Goal: Task Accomplishment & Management: Manage account settings

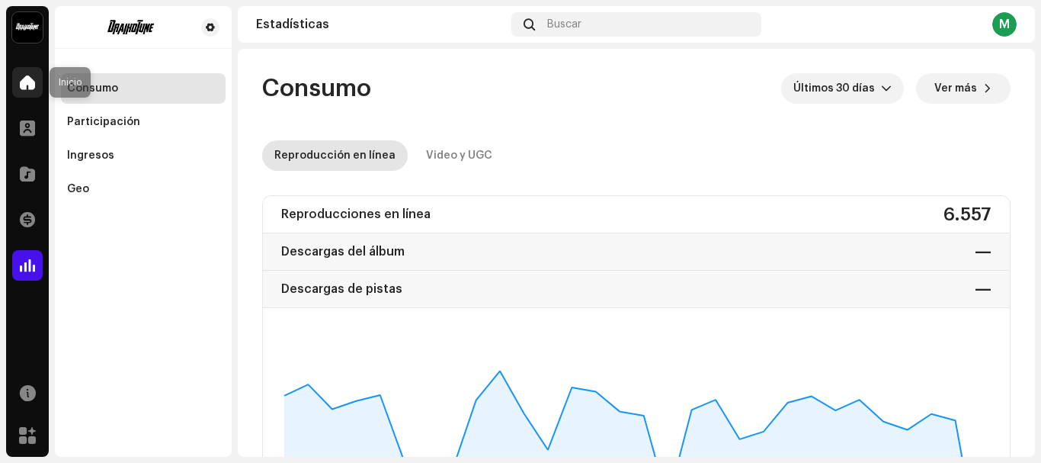
click at [29, 86] on span at bounding box center [27, 82] width 15 height 12
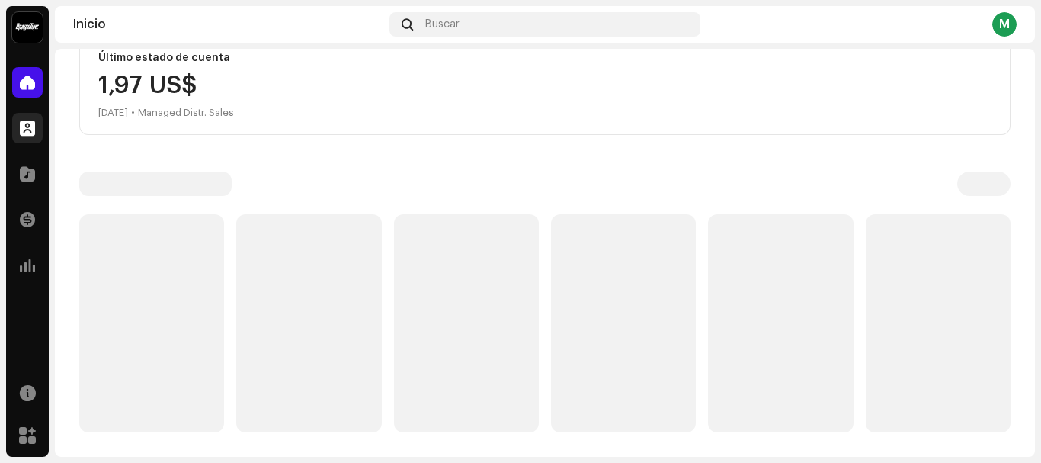
scroll to position [290, 0]
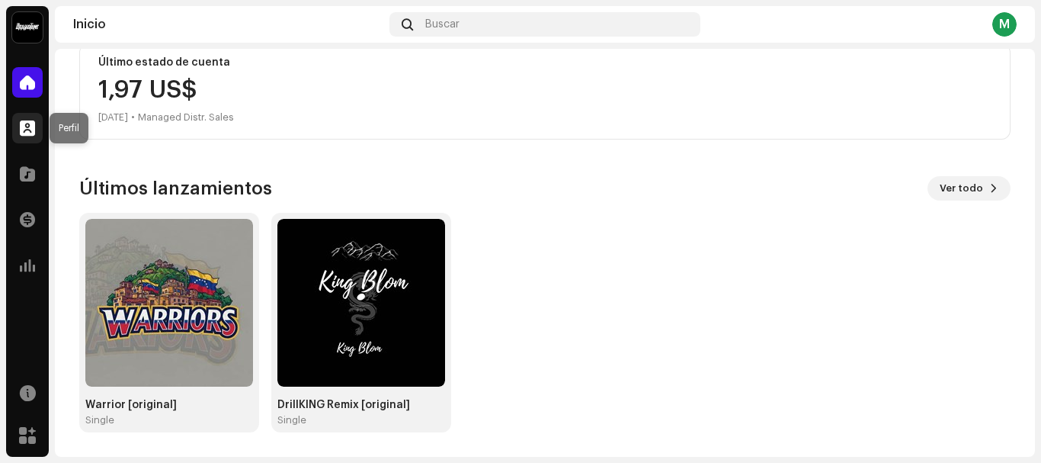
click at [21, 136] on div at bounding box center [27, 128] width 30 height 30
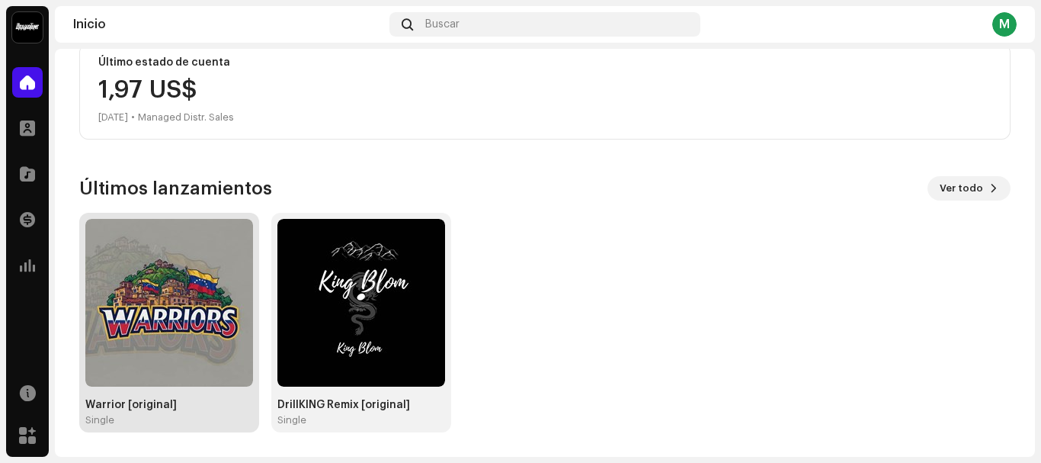
click at [168, 304] on img at bounding box center [169, 303] width 168 height 168
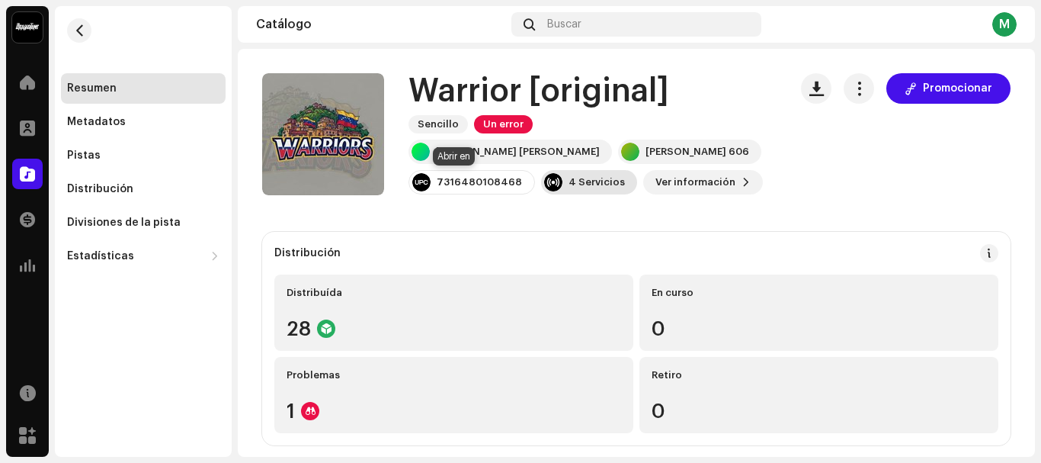
click at [569, 181] on div "4 Servicios" at bounding box center [597, 182] width 56 height 12
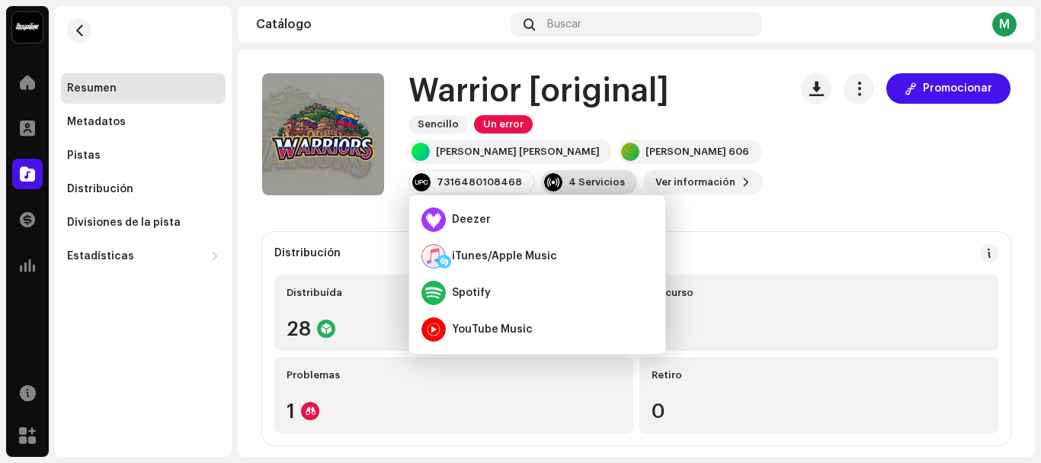
click at [541, 176] on div "4 Servicios" at bounding box center [589, 182] width 96 height 24
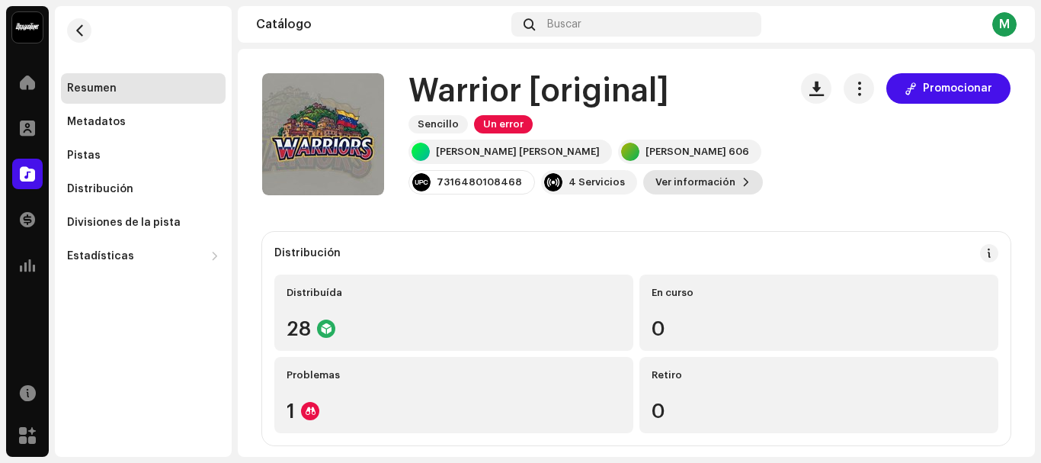
click at [742, 184] on span at bounding box center [746, 182] width 9 height 12
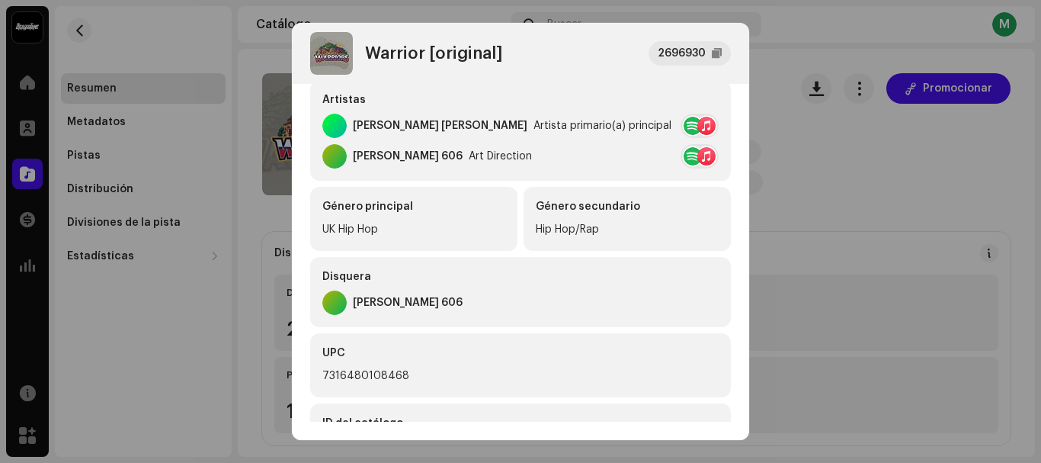
scroll to position [117, 0]
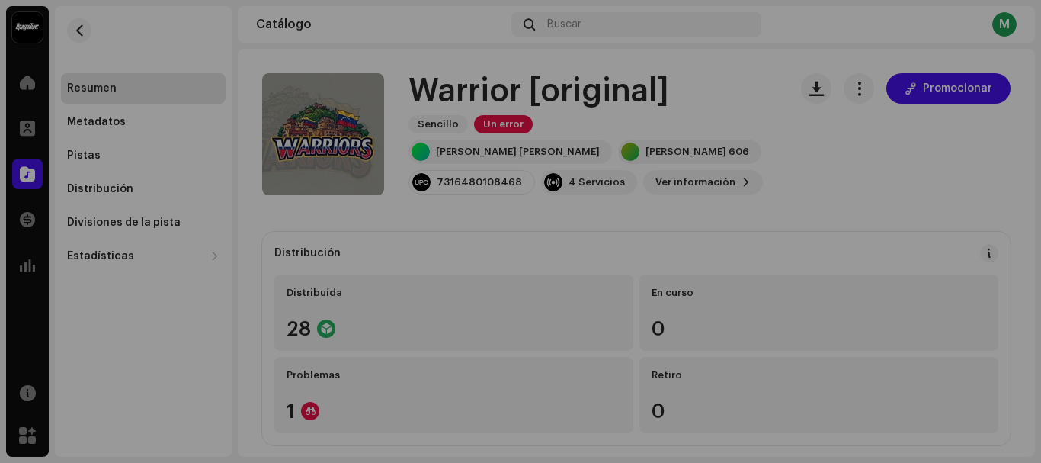
click at [848, 147] on div "Warrior [original] 2696930 Metadatos Distribución Idioma de metadatos Spanish (…" at bounding box center [520, 231] width 1041 height 463
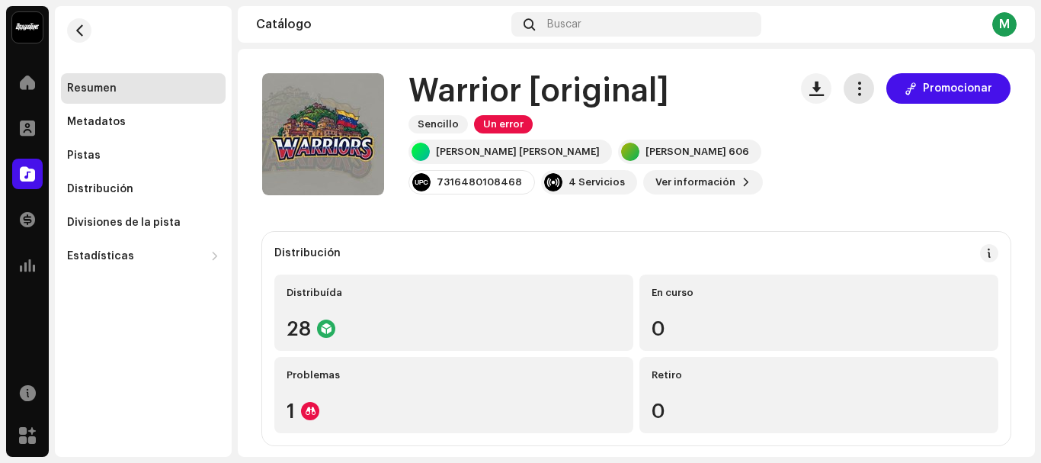
click at [859, 94] on button "button" at bounding box center [859, 88] width 30 height 30
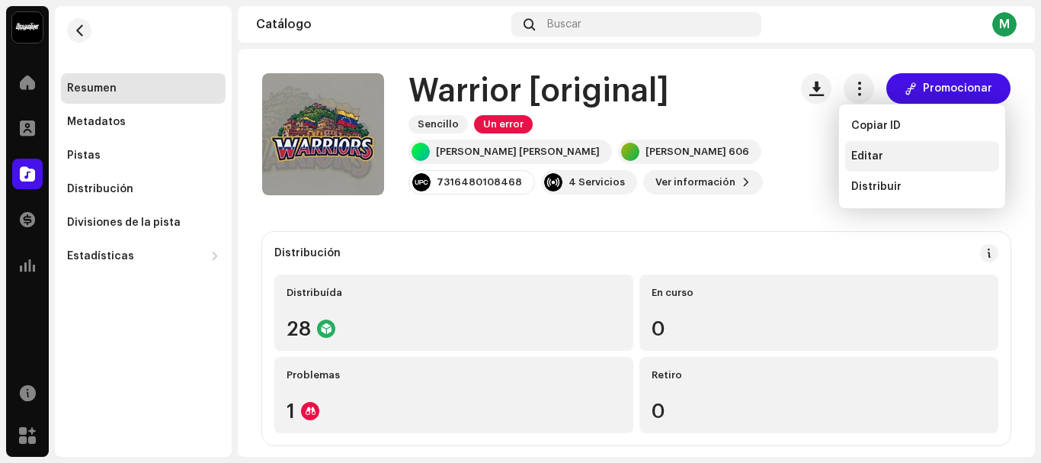
click at [870, 145] on div "Editar" at bounding box center [922, 156] width 154 height 30
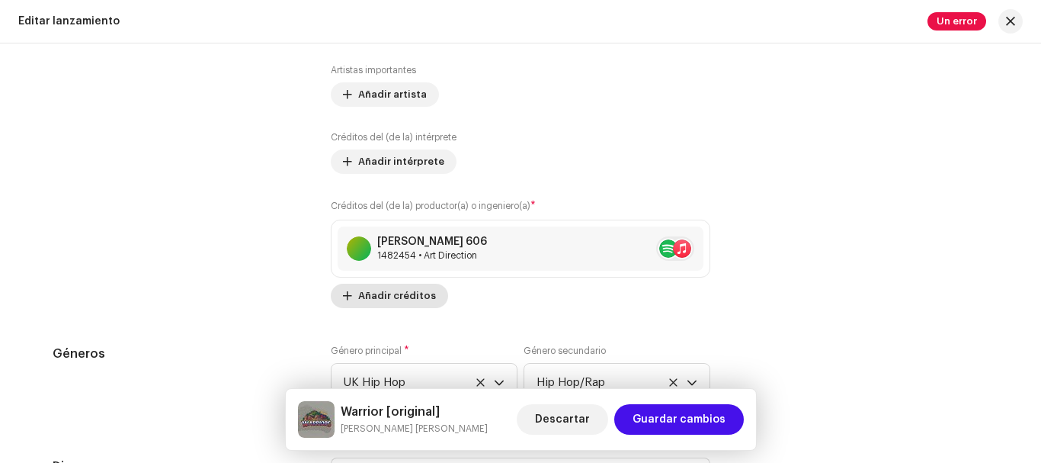
scroll to position [1600, 0]
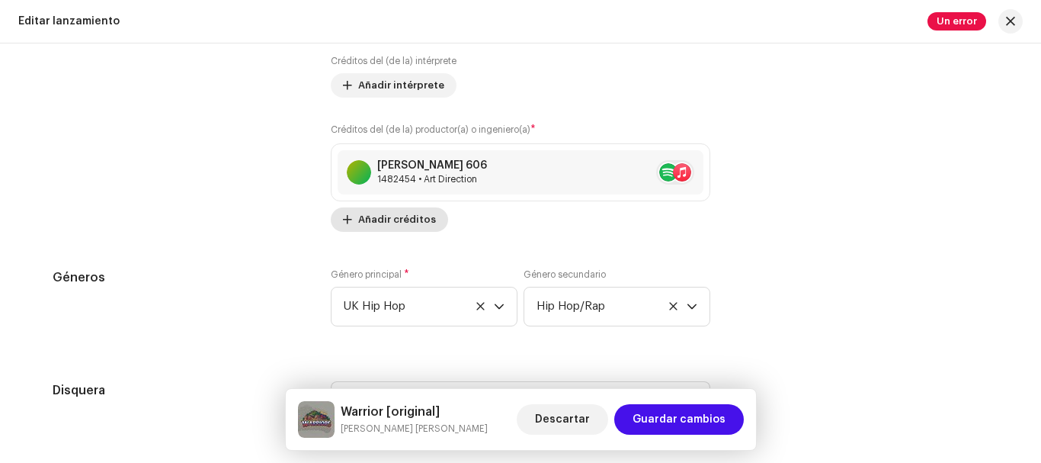
click at [392, 219] on span "Añadir créditos" at bounding box center [397, 219] width 78 height 30
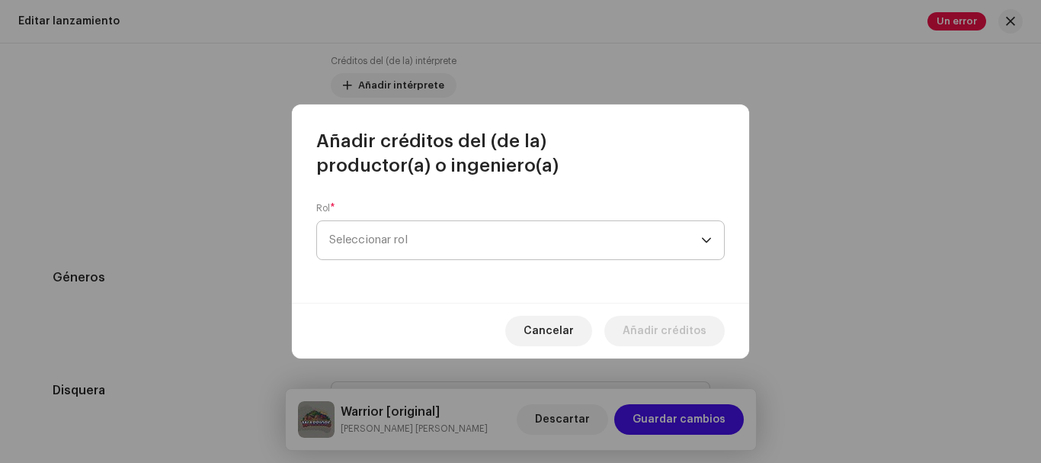
click at [409, 239] on span "Seleccionar rol" at bounding box center [515, 240] width 372 height 38
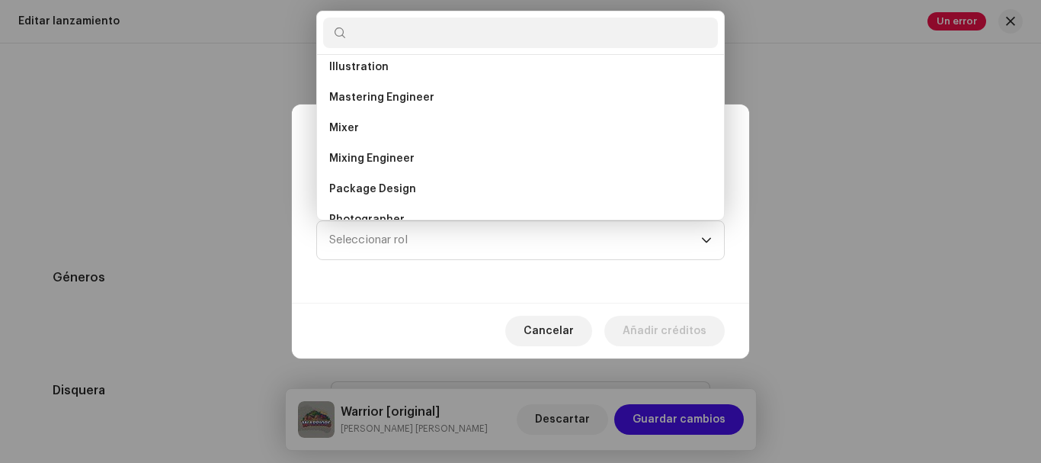
scroll to position [482, 0]
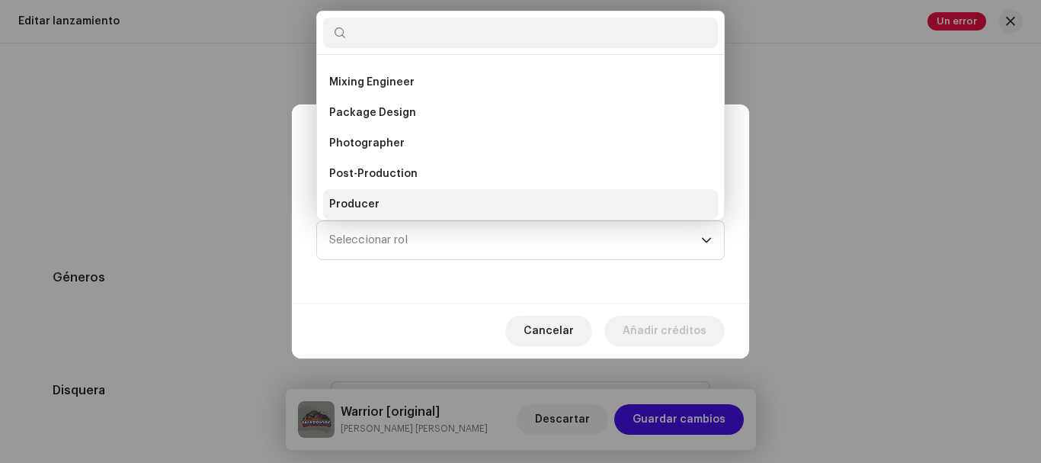
click at [371, 197] on span "Producer" at bounding box center [354, 204] width 50 height 15
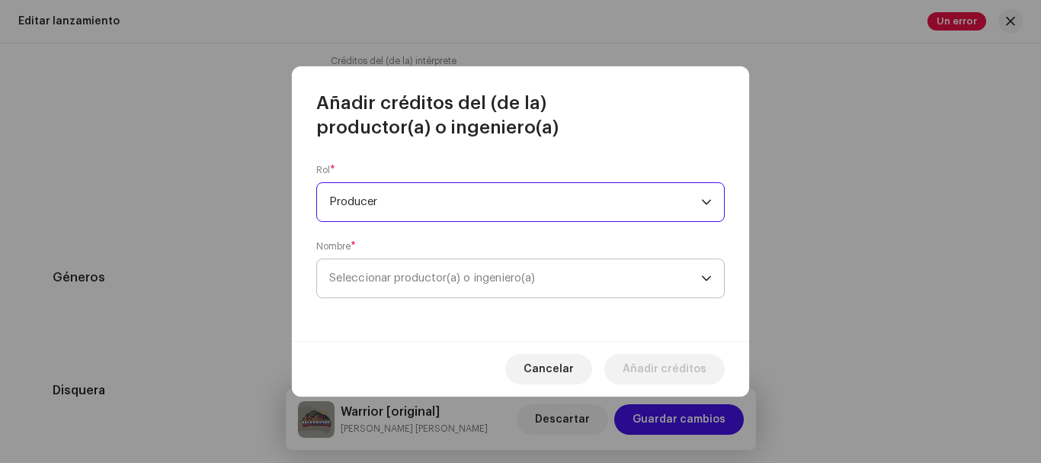
click at [402, 277] on span "Seleccionar productor(a) o ingeniero(a)" at bounding box center [432, 277] width 206 height 11
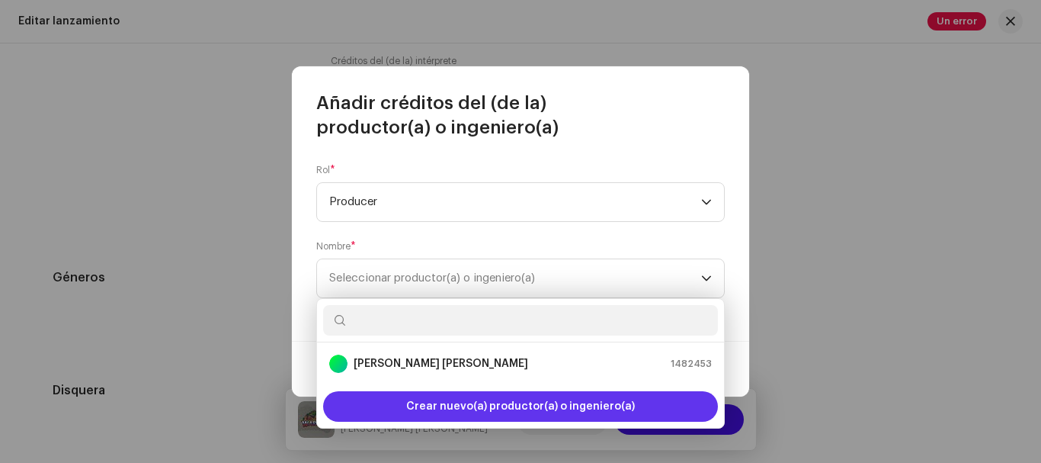
click at [466, 409] on span "Crear nuevo(a) productor(a) o ingeniero(a)" at bounding box center [520, 406] width 229 height 30
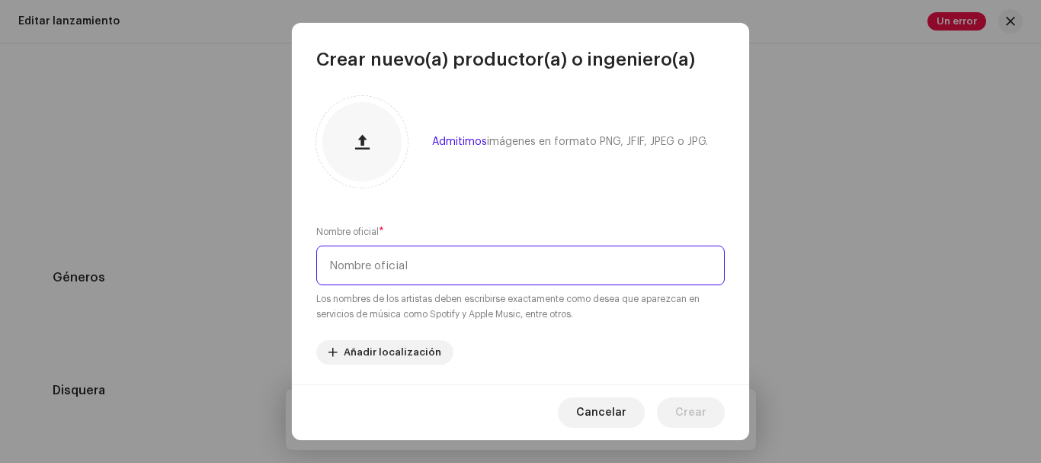
click at [404, 278] on input "text" at bounding box center [520, 265] width 408 height 40
type input "[PERSON_NAME]"
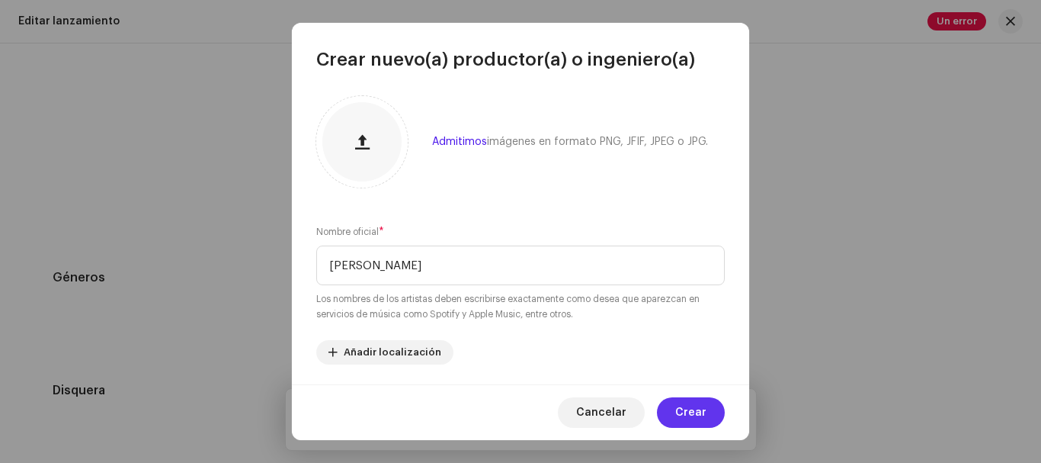
click at [694, 408] on span "Crear" at bounding box center [690, 412] width 31 height 30
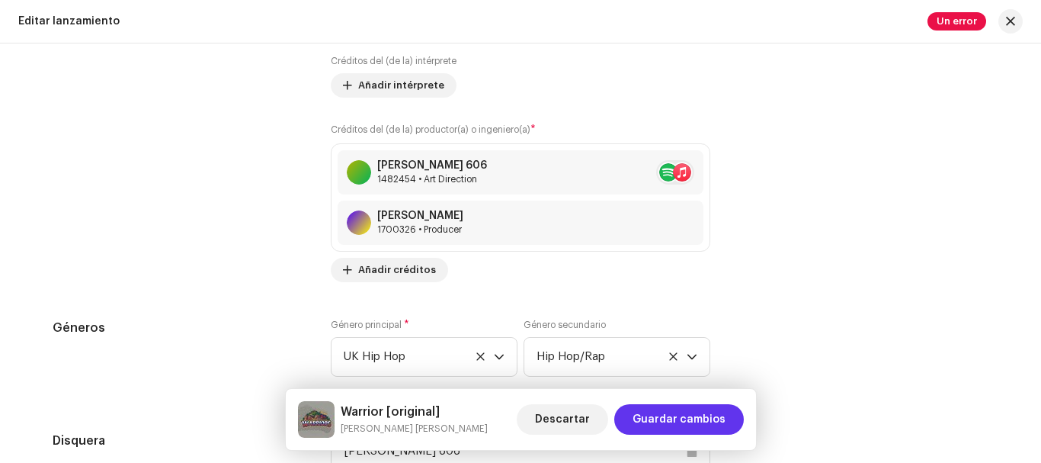
click at [676, 421] on span "Guardar cambios" at bounding box center [679, 419] width 93 height 30
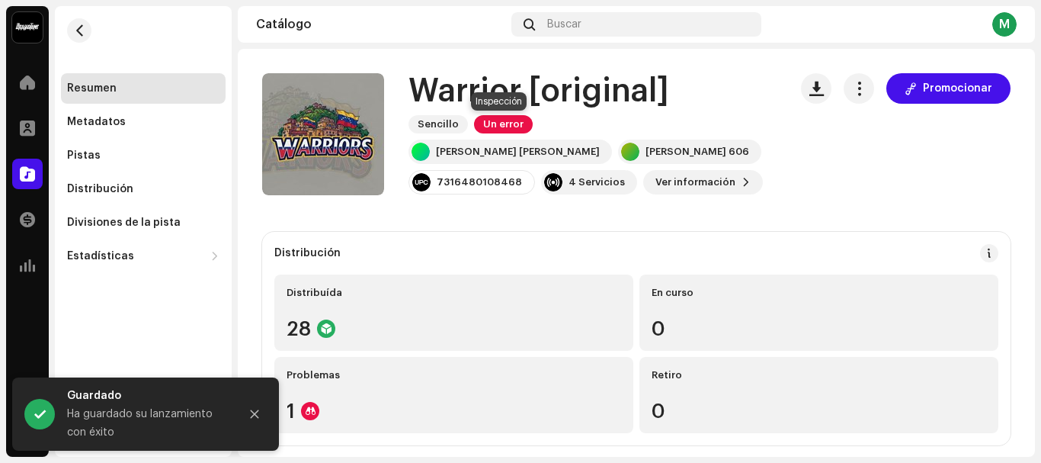
click at [489, 118] on span "Un error" at bounding box center [503, 124] width 59 height 18
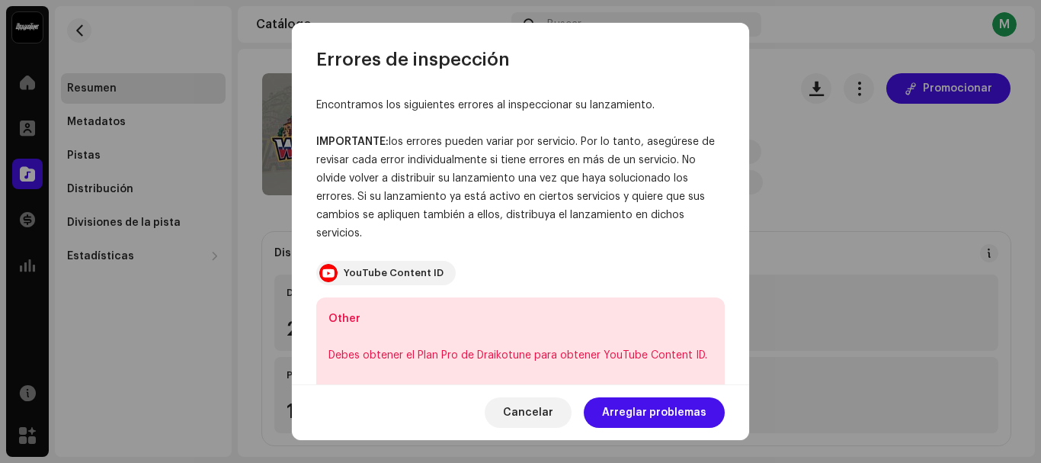
scroll to position [35, 0]
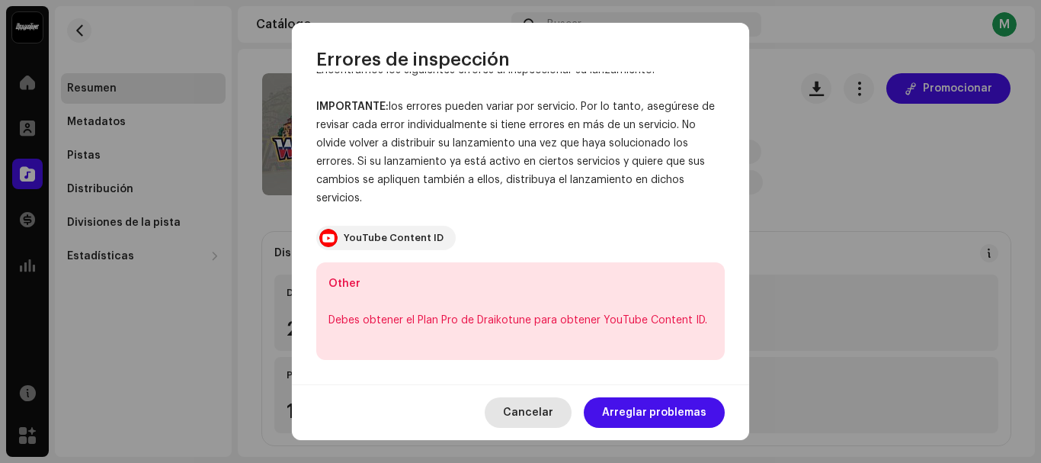
click at [527, 405] on span "Cancelar" at bounding box center [528, 412] width 50 height 30
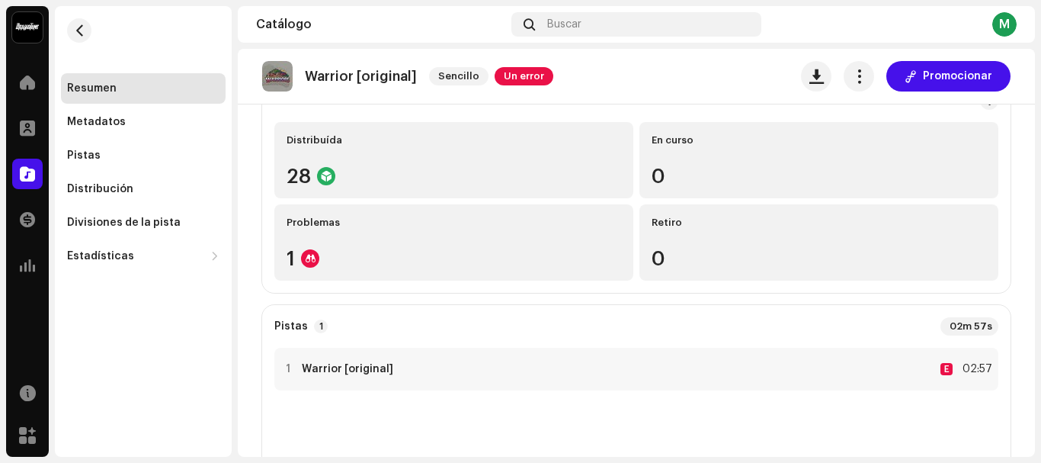
scroll to position [0, 0]
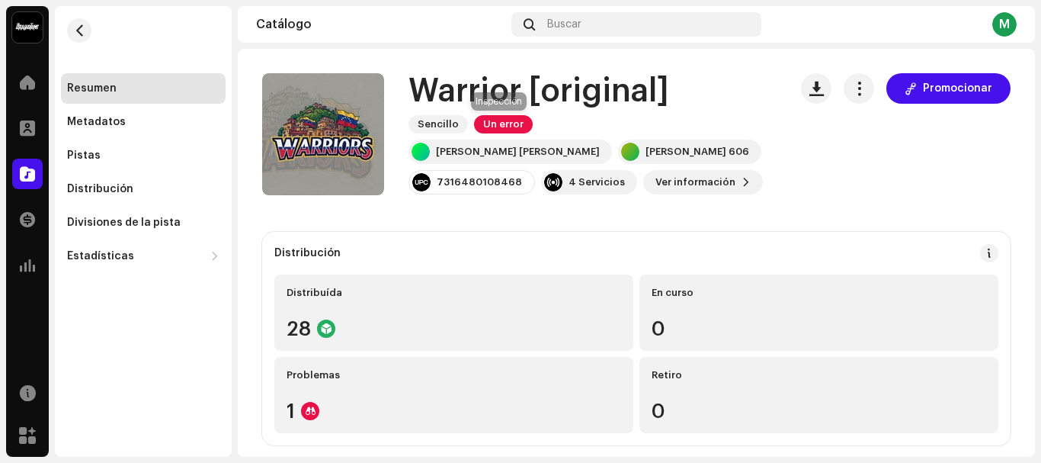
click at [507, 124] on span "Un error" at bounding box center [503, 124] width 59 height 18
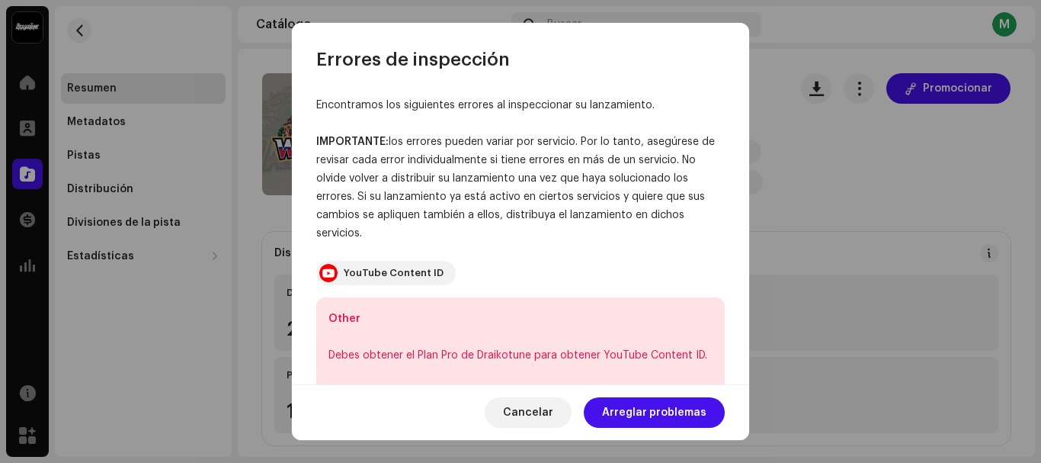
click at [578, 354] on div "Debes obtener el Plan Pro de Draikotune para obtener YouTube Content ID." at bounding box center [520, 355] width 384 height 18
click at [636, 415] on span "Arreglar problemas" at bounding box center [654, 412] width 104 height 30
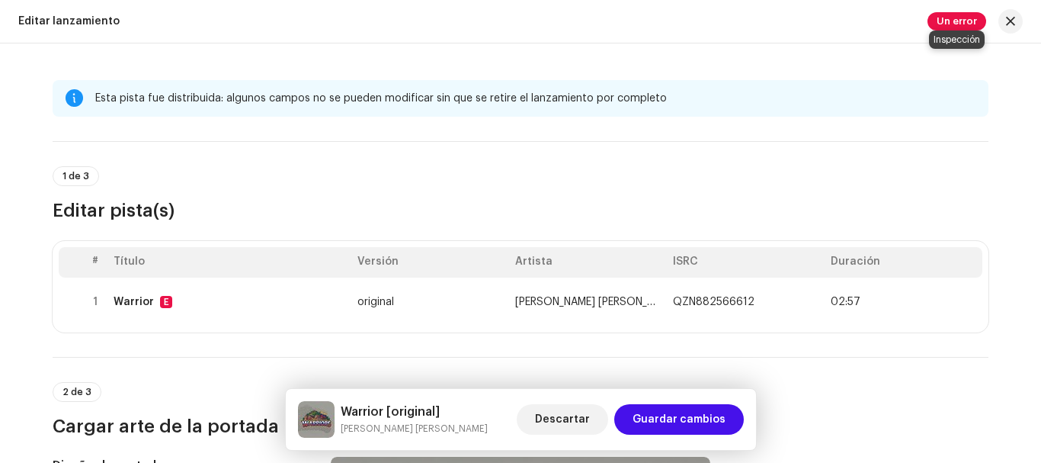
click at [965, 20] on span "Un error" at bounding box center [956, 21] width 59 height 18
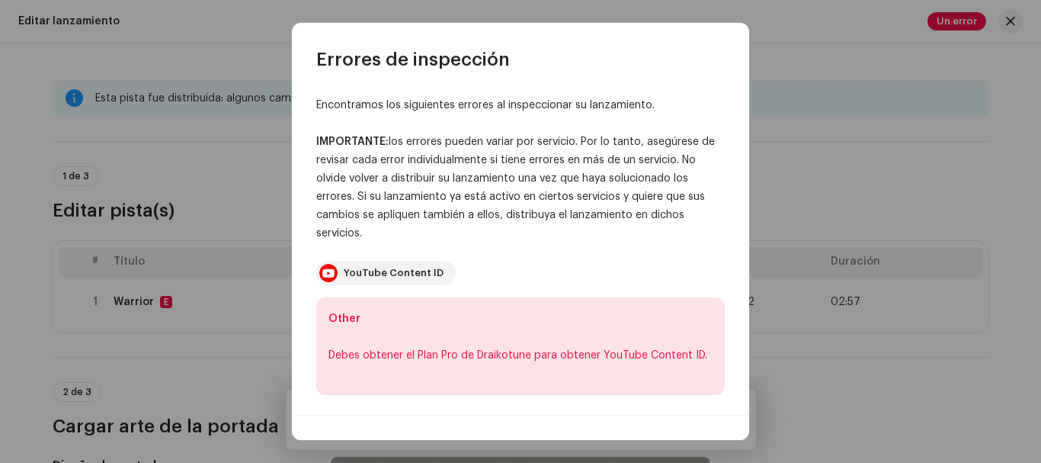
drag, startPoint x: 475, startPoint y: 351, endPoint x: 427, endPoint y: 333, distance: 51.1
click at [476, 349] on div "Debes obtener el Plan Pro de Draikotune para obtener YouTube Content ID." at bounding box center [520, 355] width 384 height 18
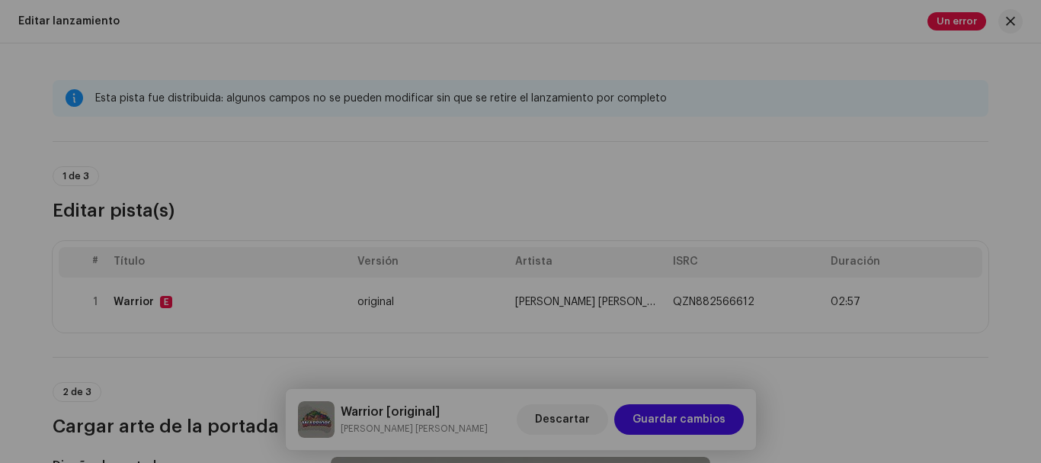
click at [1003, 21] on div "Errores de inspección Encontramos los siguientes errores al inspeccionar su lan…" at bounding box center [520, 231] width 1041 height 463
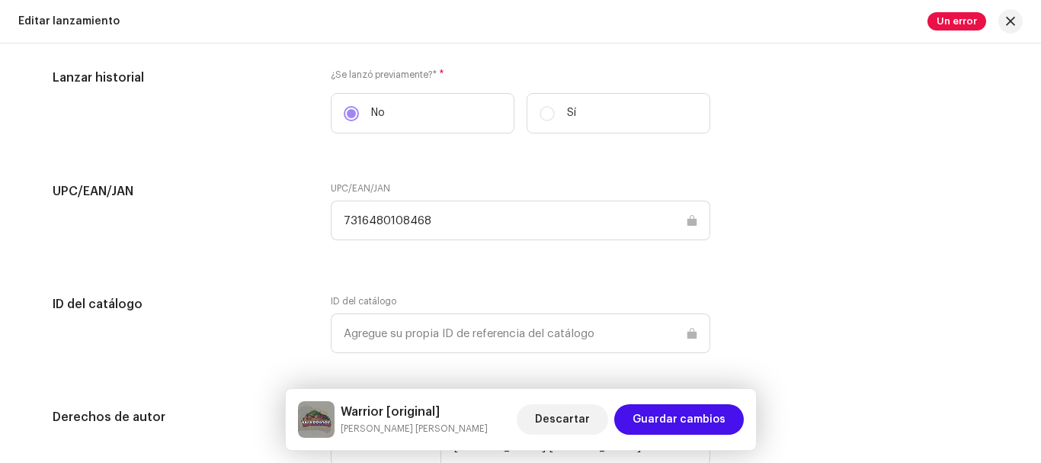
scroll to position [2302, 0]
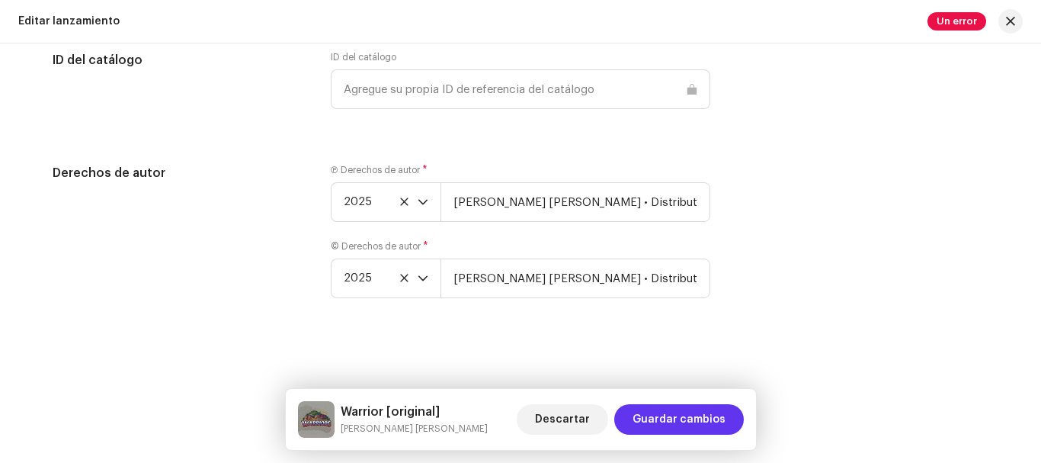
click at [673, 419] on span "Guardar cambios" at bounding box center [679, 419] width 93 height 30
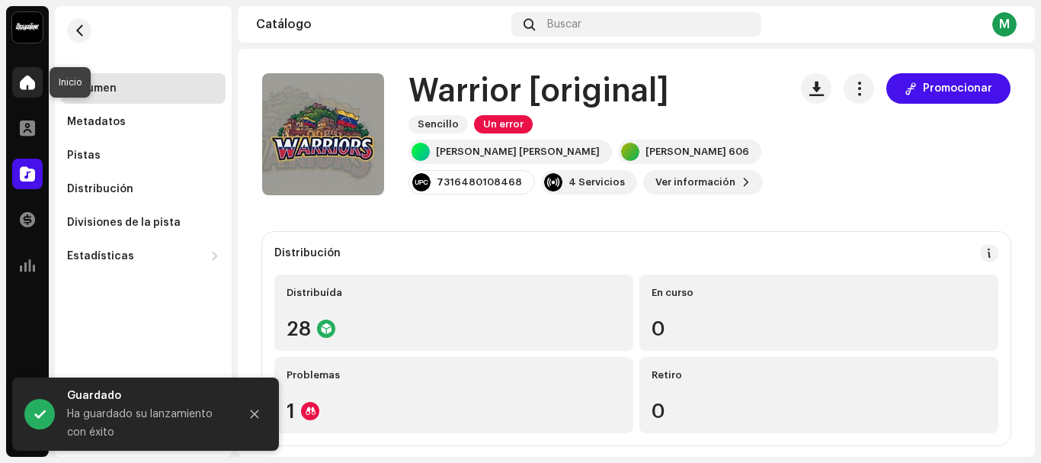
click at [33, 74] on div at bounding box center [27, 82] width 30 height 30
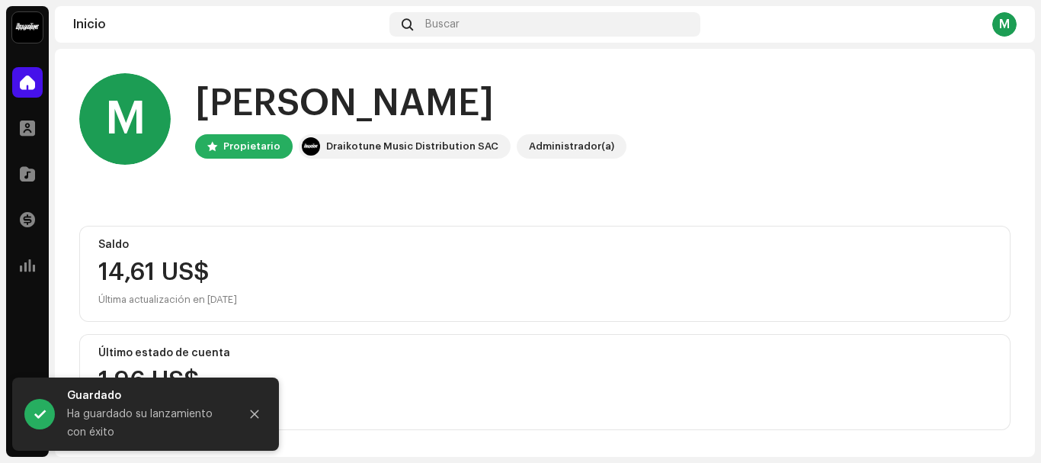
scroll to position [290, 0]
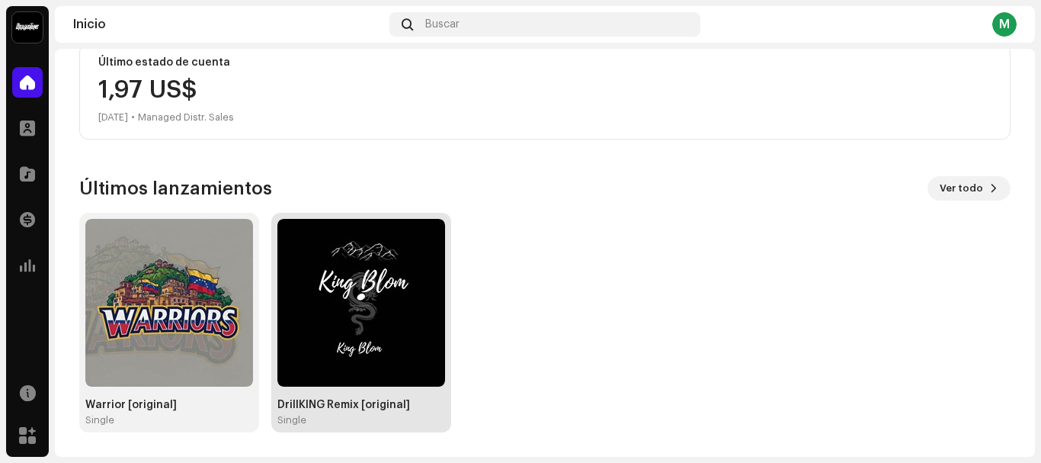
click at [405, 287] on img at bounding box center [361, 303] width 168 height 168
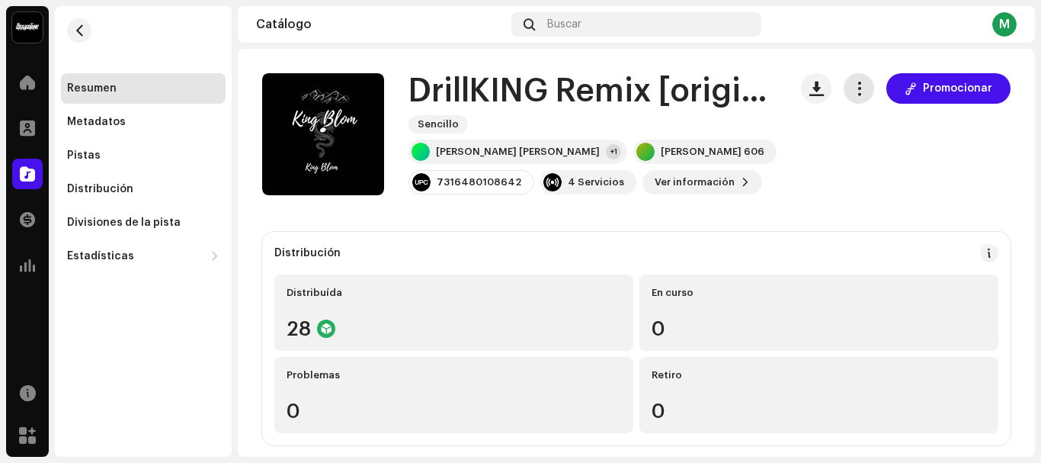
click at [852, 92] on span "button" at bounding box center [859, 88] width 14 height 12
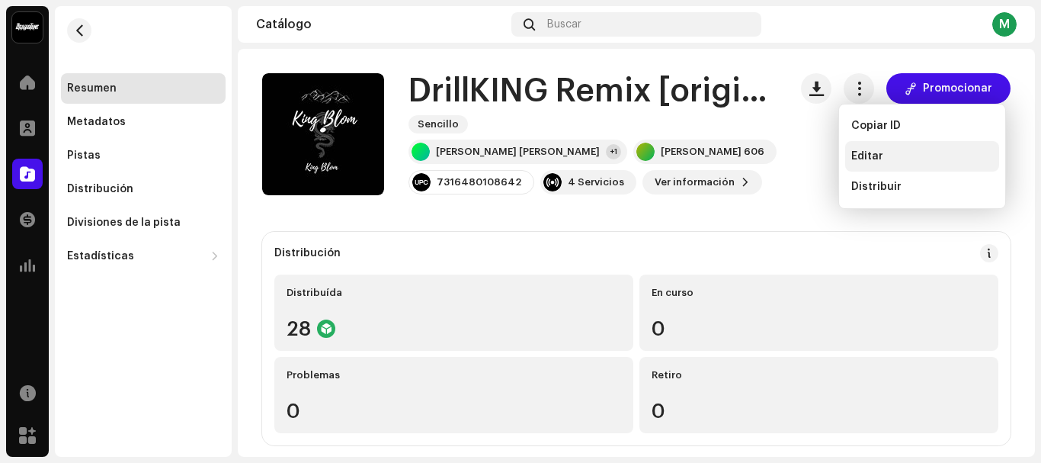
click at [866, 154] on span "Editar" at bounding box center [867, 156] width 32 height 12
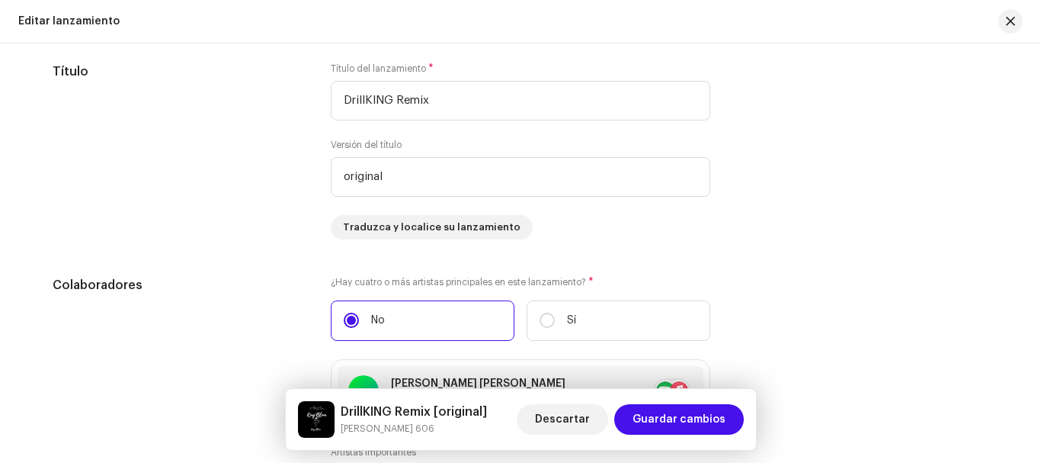
scroll to position [1372, 0]
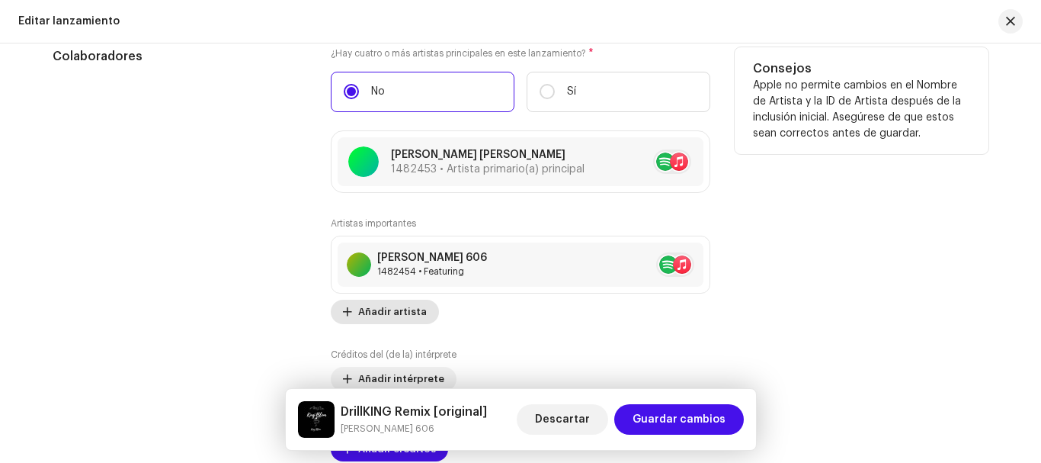
click at [398, 304] on span "Añadir artista" at bounding box center [392, 311] width 69 height 30
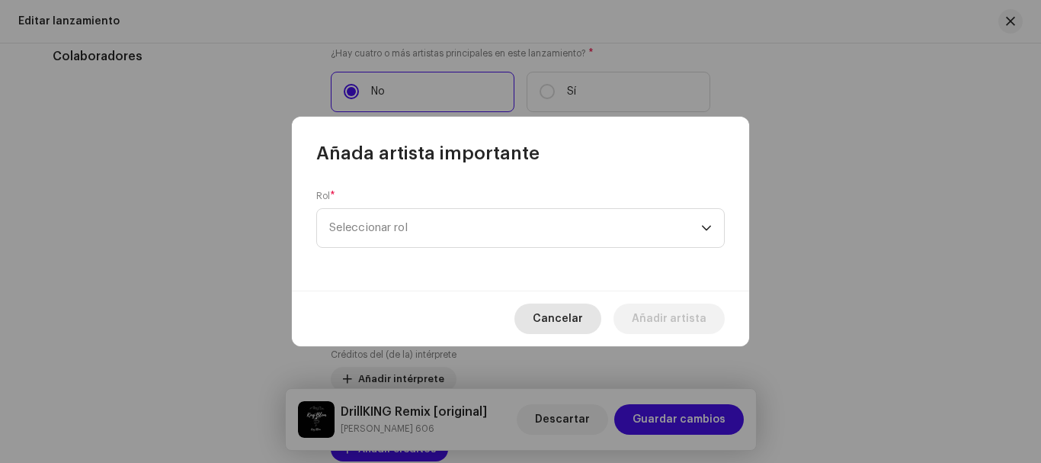
click at [554, 322] on span "Cancelar" at bounding box center [558, 318] width 50 height 30
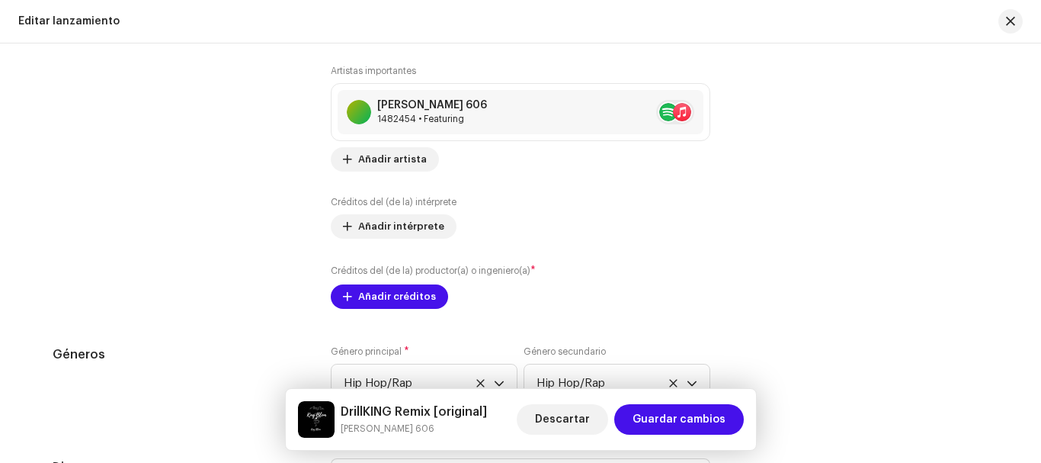
scroll to position [1600, 0]
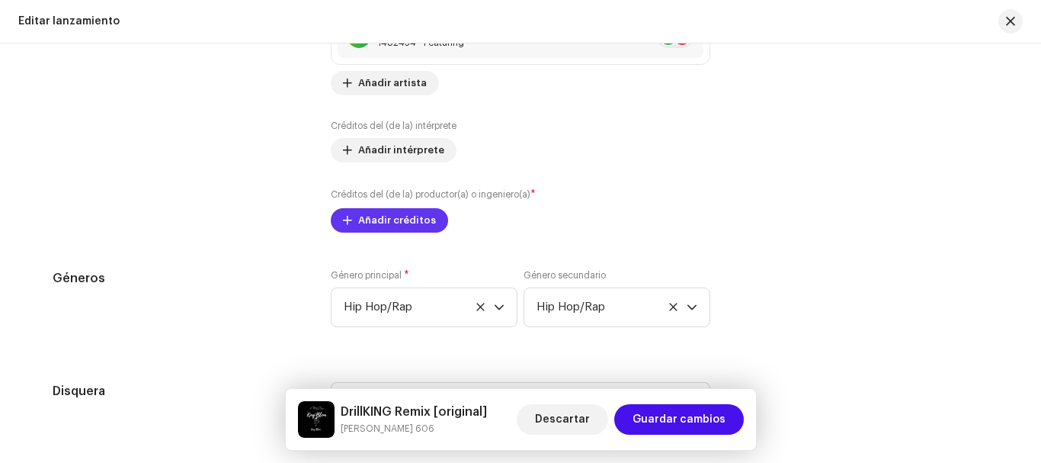
click at [409, 217] on span "Añadir créditos" at bounding box center [397, 220] width 78 height 30
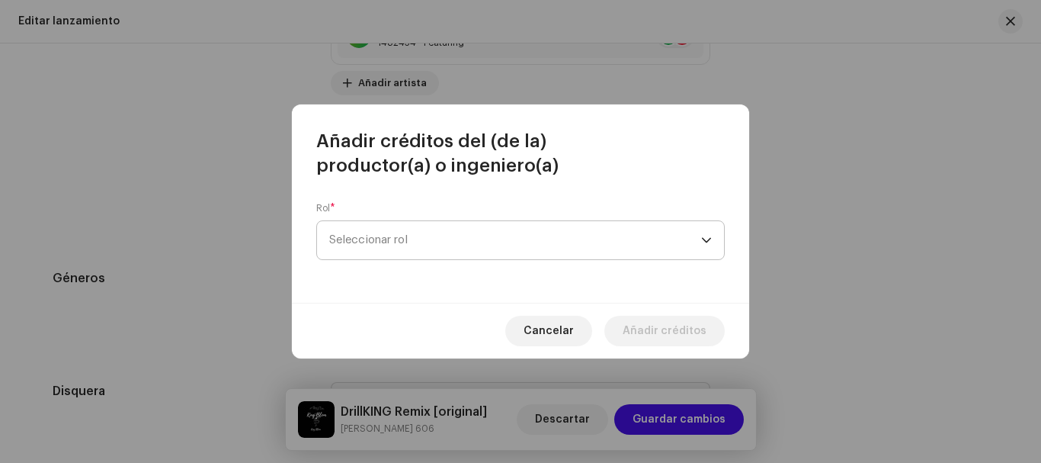
click at [407, 236] on span "Seleccionar rol" at bounding box center [515, 240] width 372 height 38
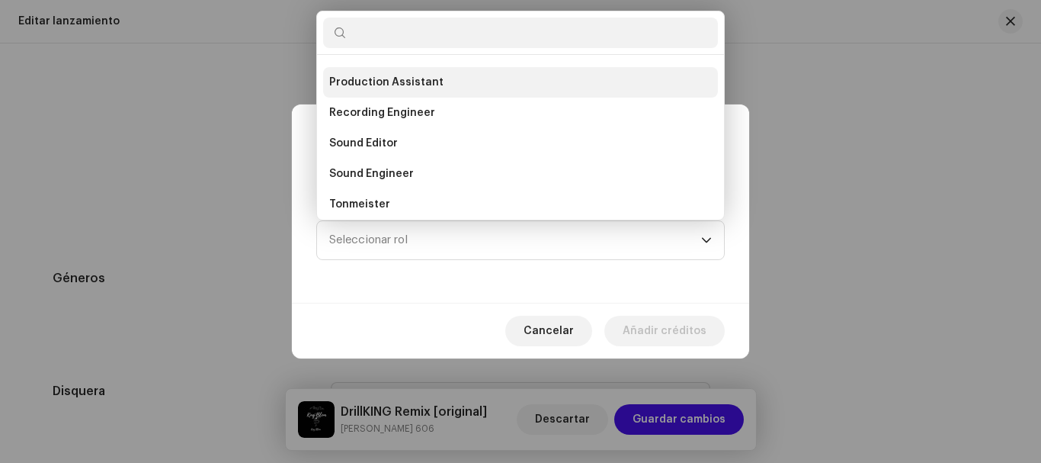
scroll to position [558, 0]
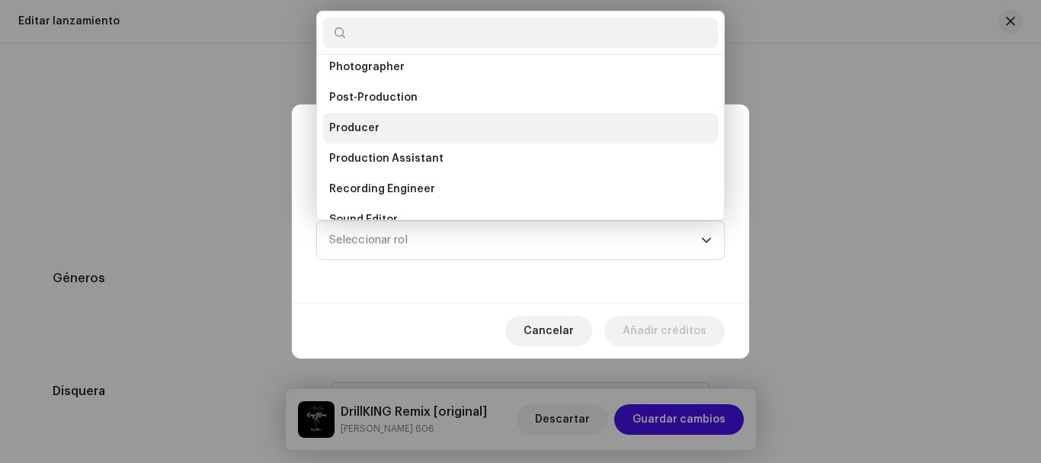
click at [363, 117] on li "Producer" at bounding box center [520, 128] width 395 height 30
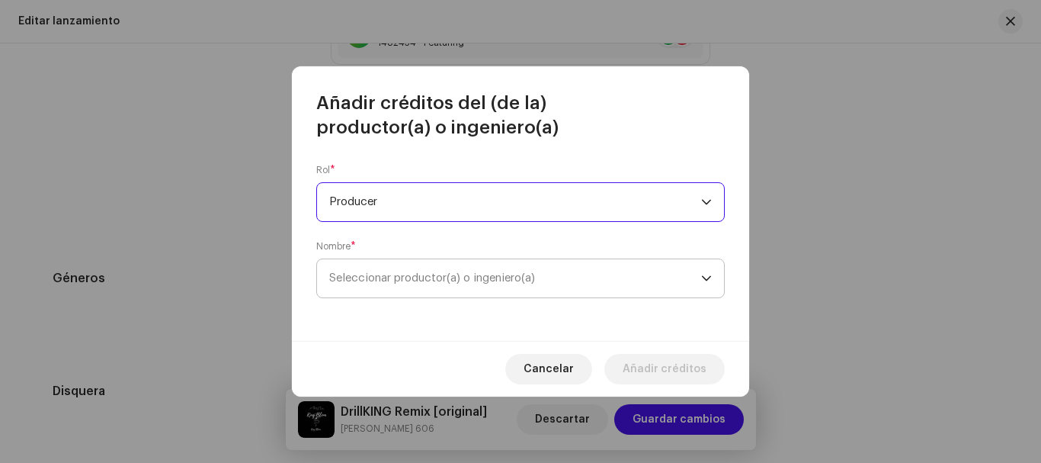
click at [479, 265] on span "Seleccionar productor(a) o ingeniero(a)" at bounding box center [515, 278] width 372 height 38
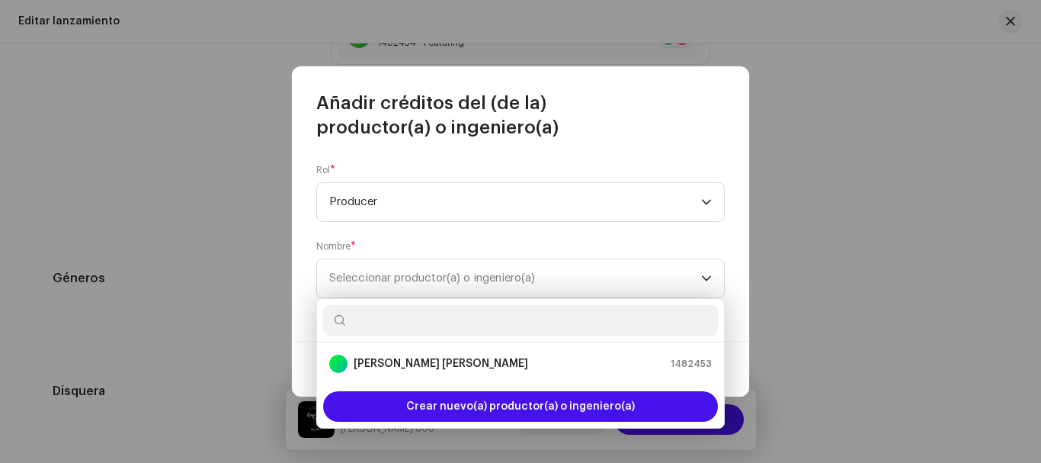
click at [444, 387] on div "Crear nuevo(a) productor(a) o ingeniero(a)" at bounding box center [520, 406] width 407 height 43
click at [480, 279] on span "Seleccionar productor(a) o ingeniero(a)" at bounding box center [432, 277] width 206 height 11
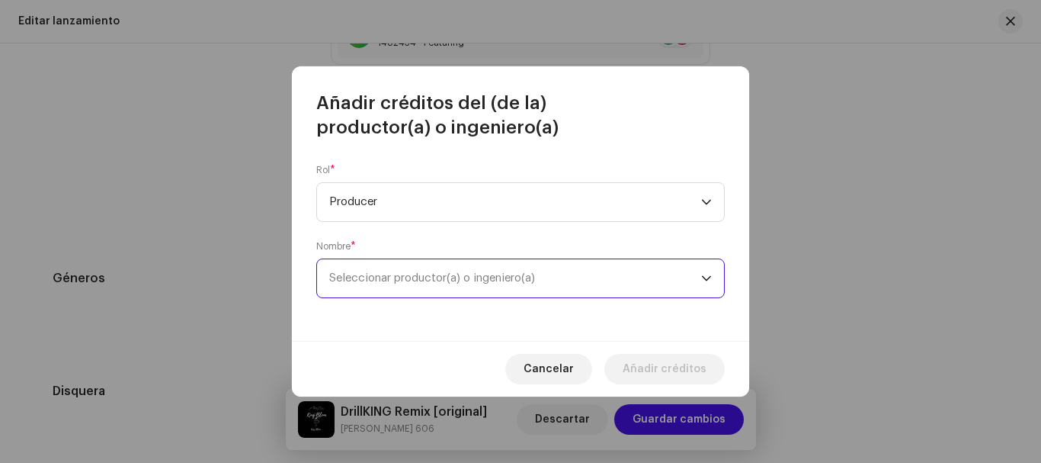
click at [456, 272] on span "Seleccionar productor(a) o ingeniero(a)" at bounding box center [432, 277] width 206 height 11
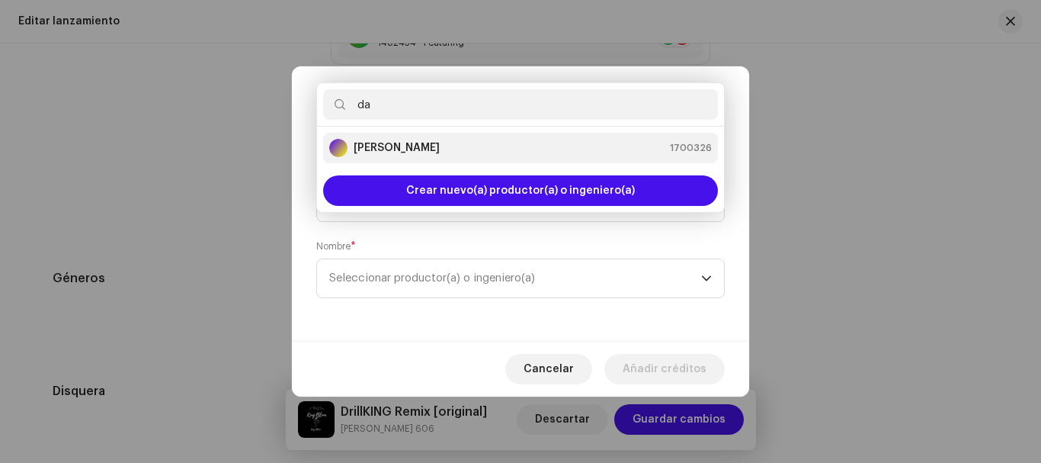
type input "da"
click at [438, 151] on div "[PERSON_NAME] scrum 1700326" at bounding box center [520, 148] width 383 height 18
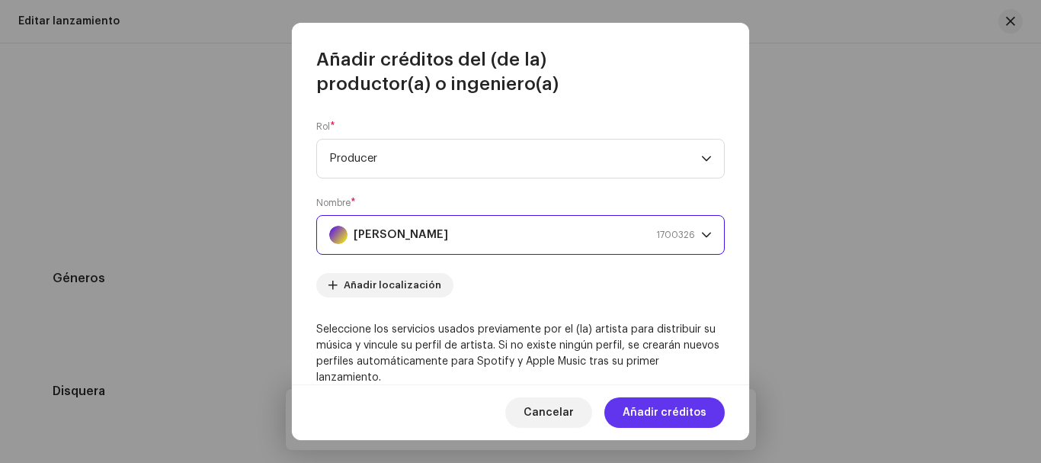
click at [662, 409] on span "Añadir créditos" at bounding box center [665, 412] width 84 height 30
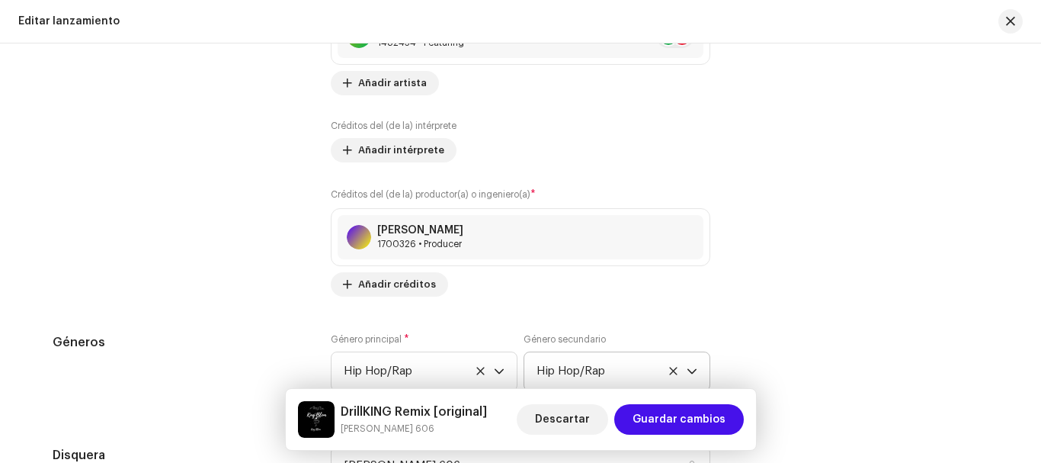
scroll to position [1524, 0]
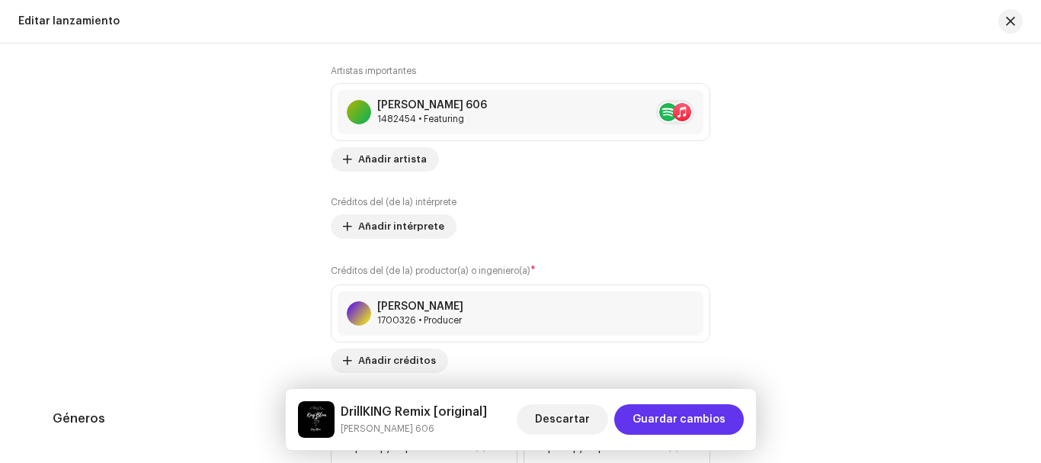
click at [679, 415] on span "Guardar cambios" at bounding box center [679, 419] width 93 height 30
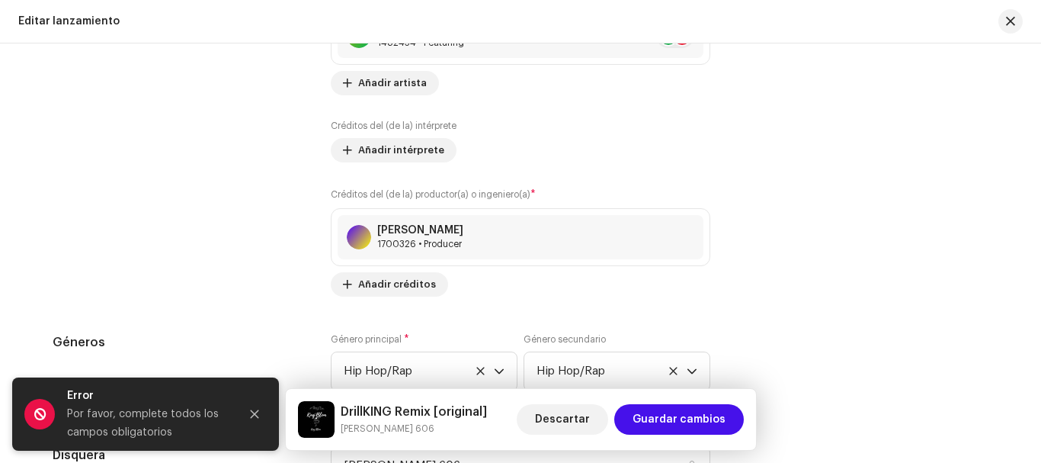
scroll to position [1677, 0]
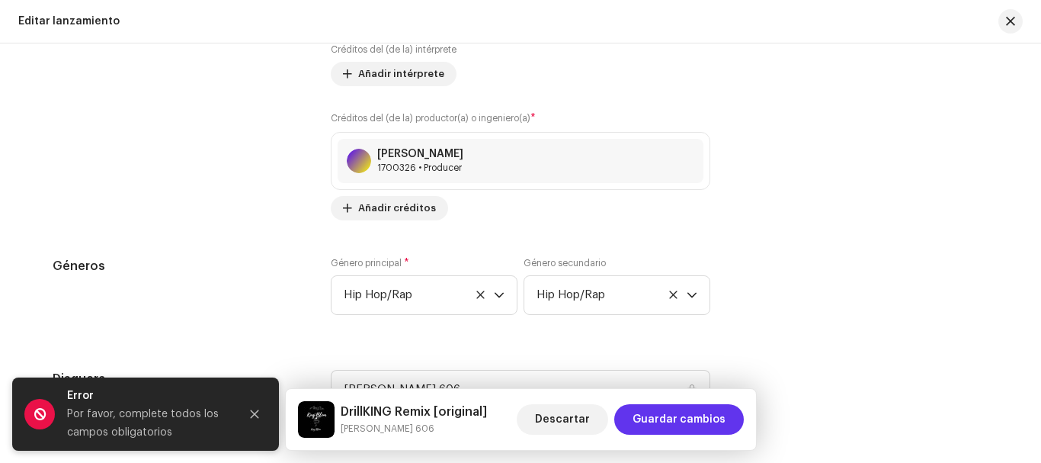
click at [693, 415] on span "Guardar cambios" at bounding box center [679, 419] width 93 height 30
click at [255, 402] on button "Close" at bounding box center [254, 414] width 30 height 30
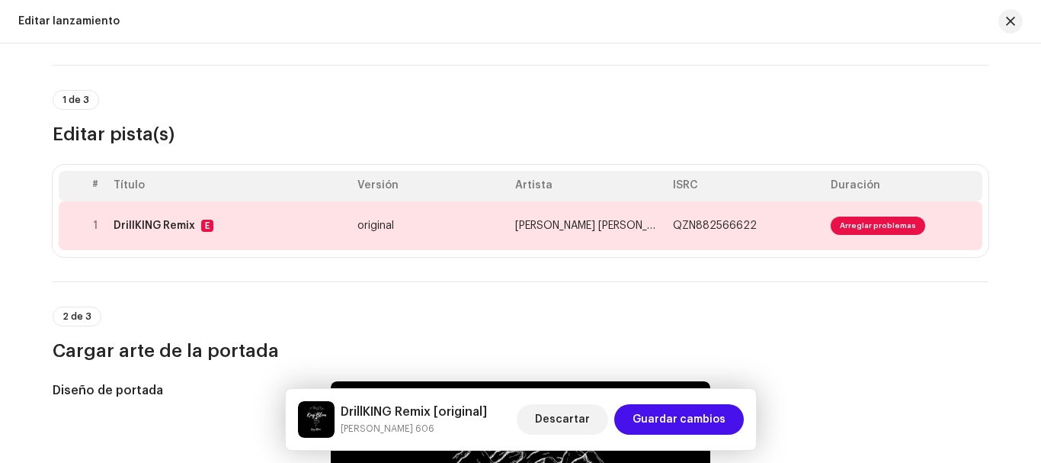
scroll to position [0, 0]
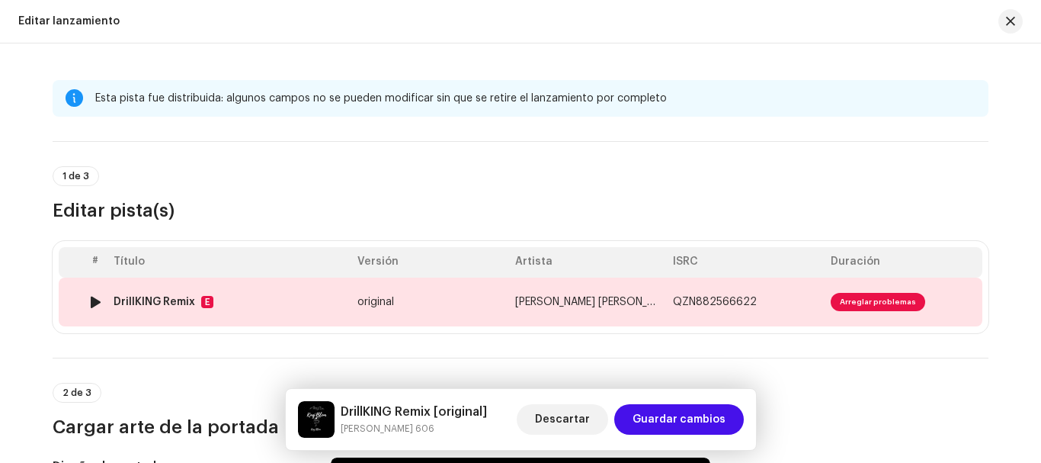
click at [850, 295] on span "Arreglar problemas" at bounding box center [878, 302] width 94 height 18
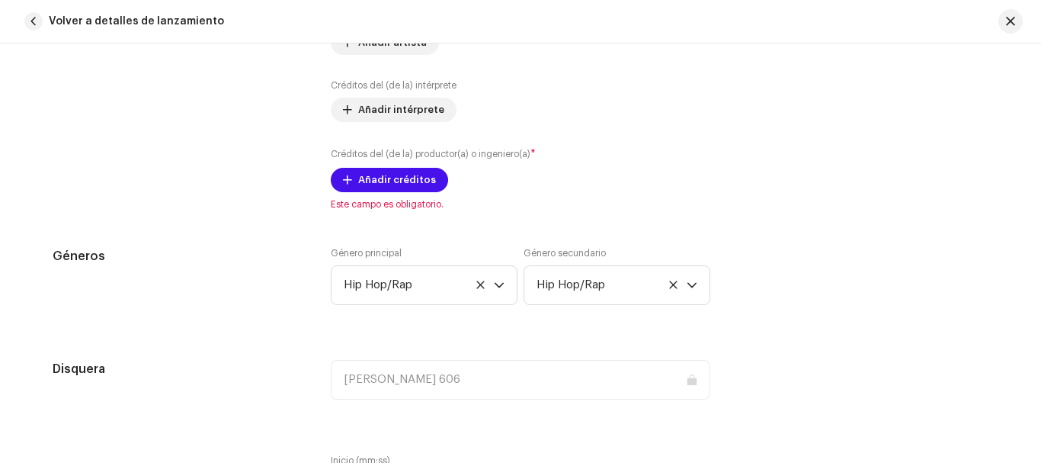
scroll to position [1143, 0]
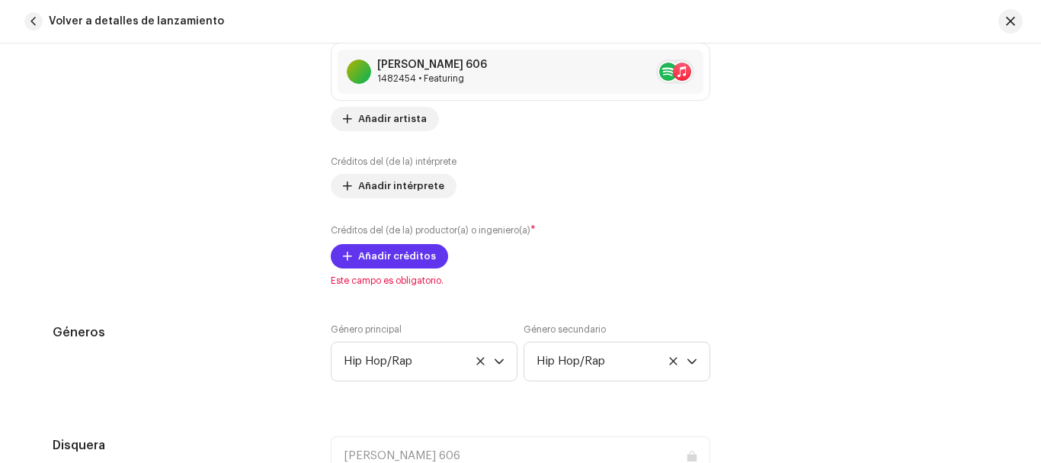
click at [389, 260] on span "Añadir créditos" at bounding box center [397, 256] width 78 height 30
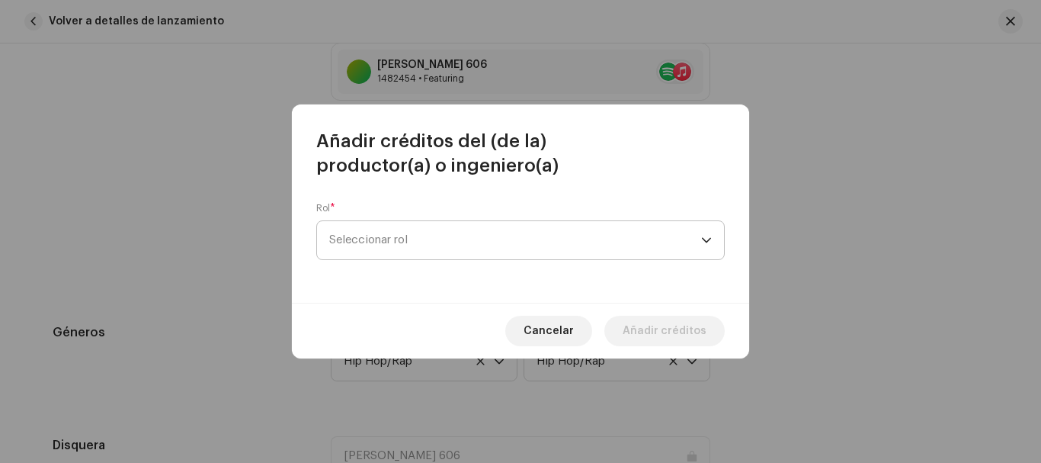
click at [492, 255] on span "Seleccionar rol" at bounding box center [515, 240] width 372 height 38
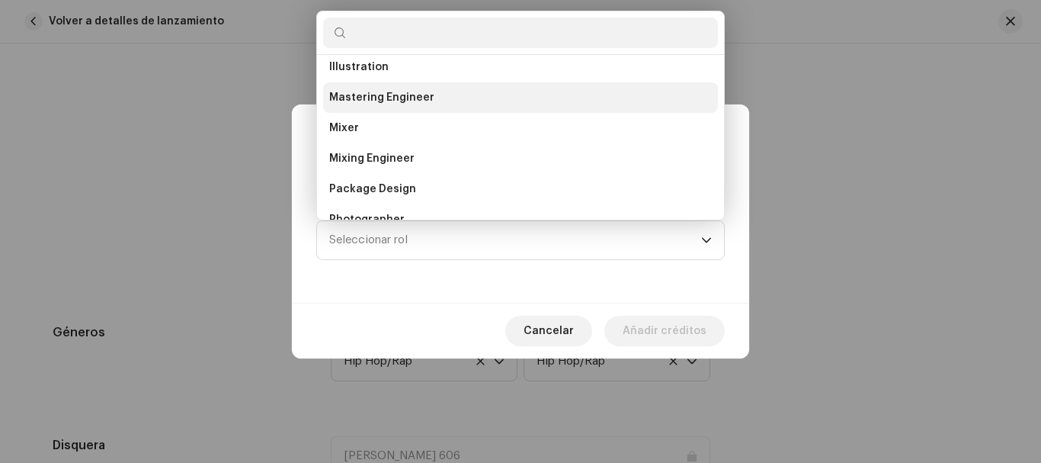
scroll to position [482, 0]
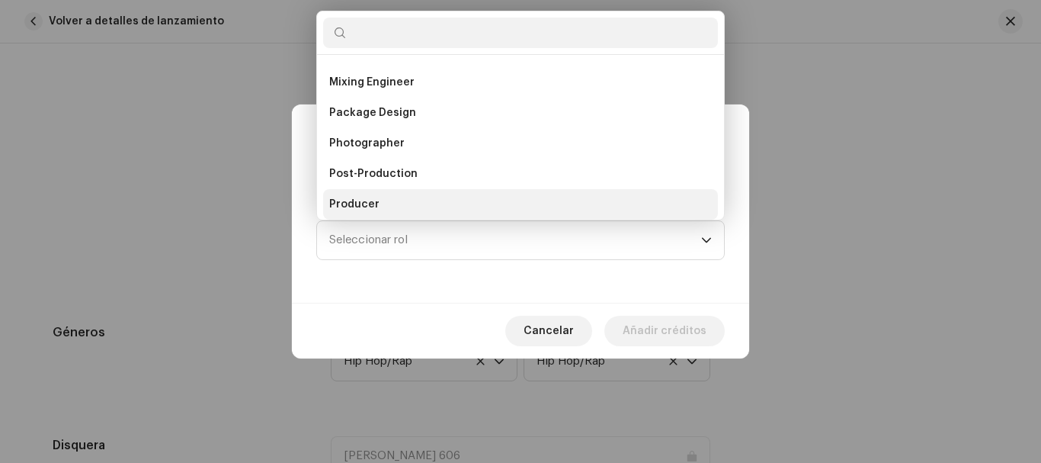
click at [354, 199] on span "Producer" at bounding box center [354, 204] width 50 height 15
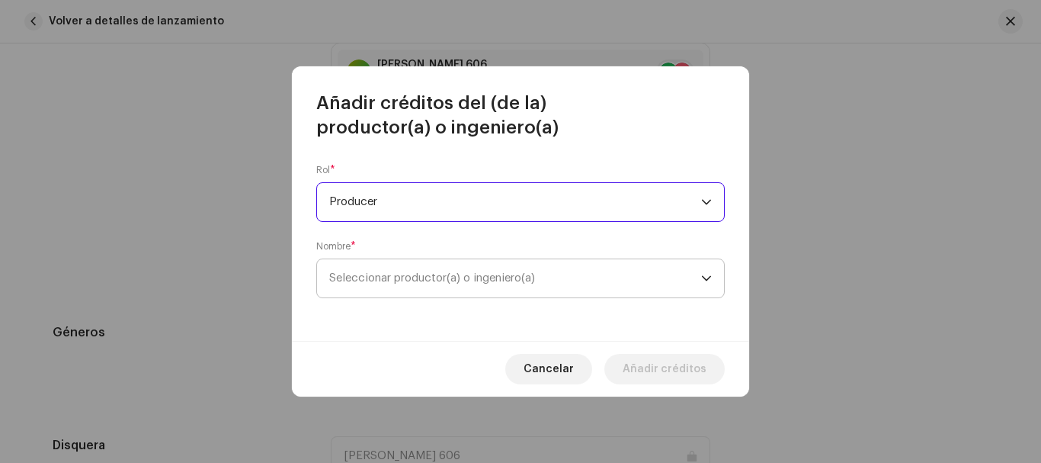
click at [422, 279] on span "Seleccionar productor(a) o ingeniero(a)" at bounding box center [432, 277] width 206 height 11
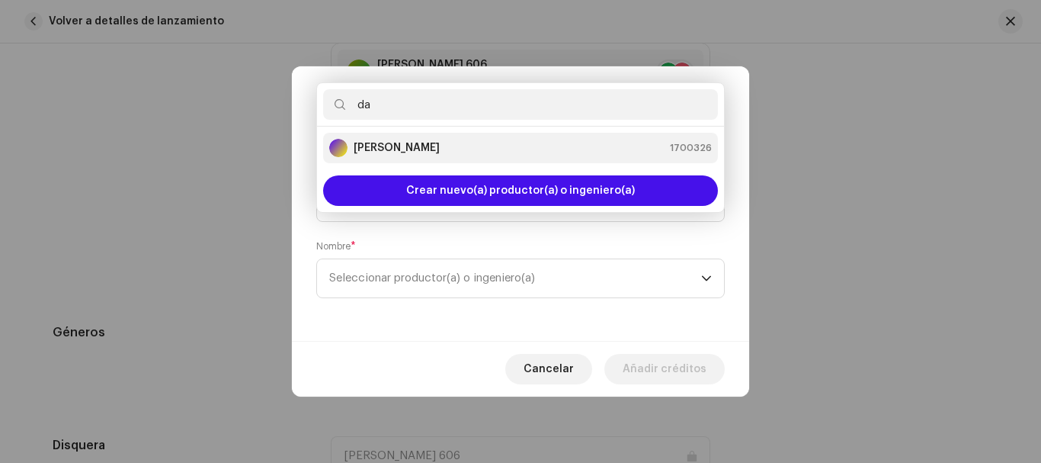
type input "da"
click at [475, 144] on div "[PERSON_NAME] scrum 1700326" at bounding box center [520, 148] width 383 height 18
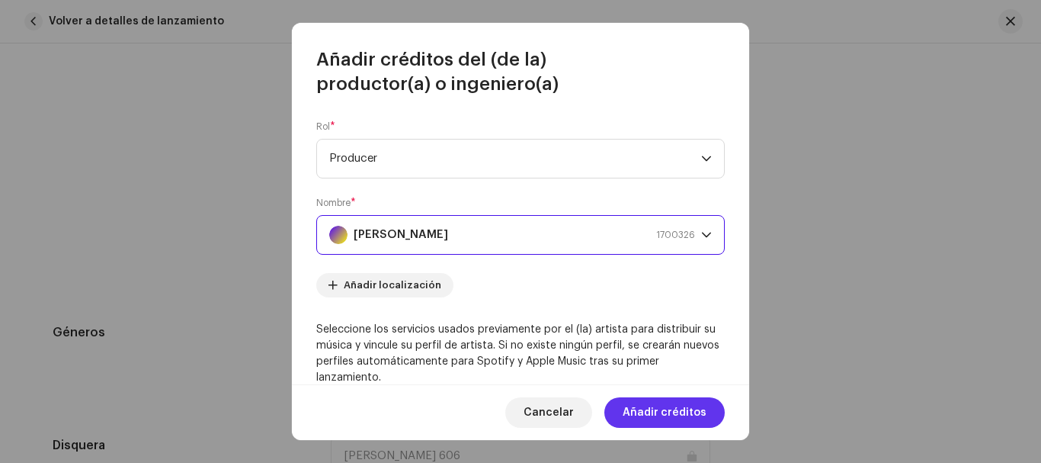
click at [661, 412] on span "Añadir créditos" at bounding box center [665, 412] width 84 height 30
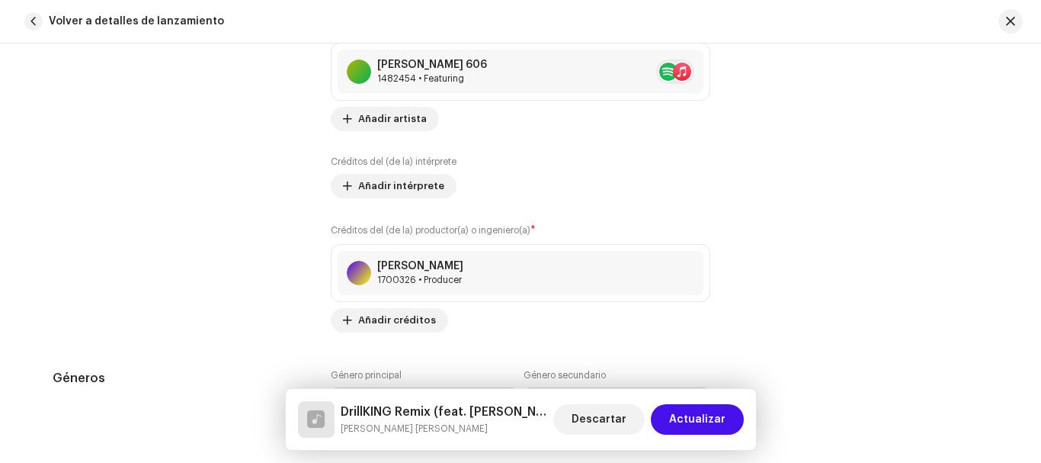
scroll to position [1372, 0]
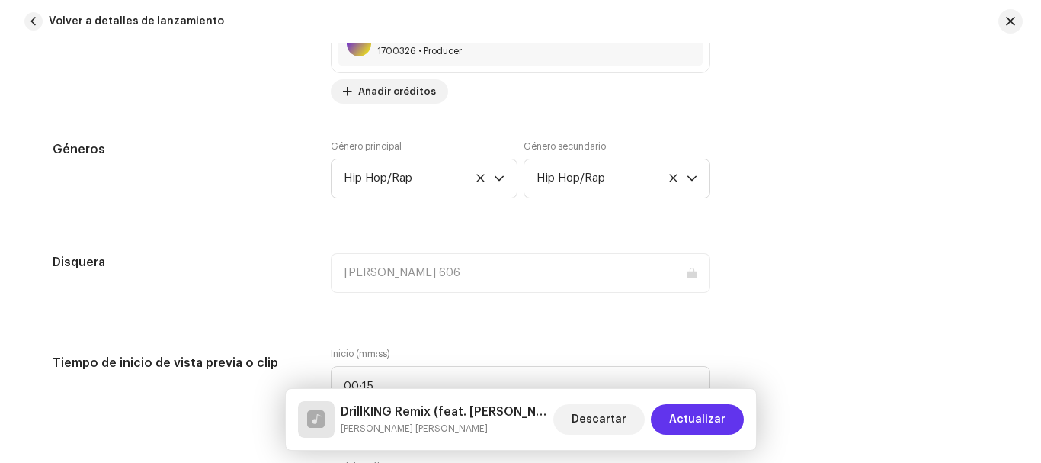
click at [716, 413] on span "Actualizar" at bounding box center [697, 419] width 56 height 30
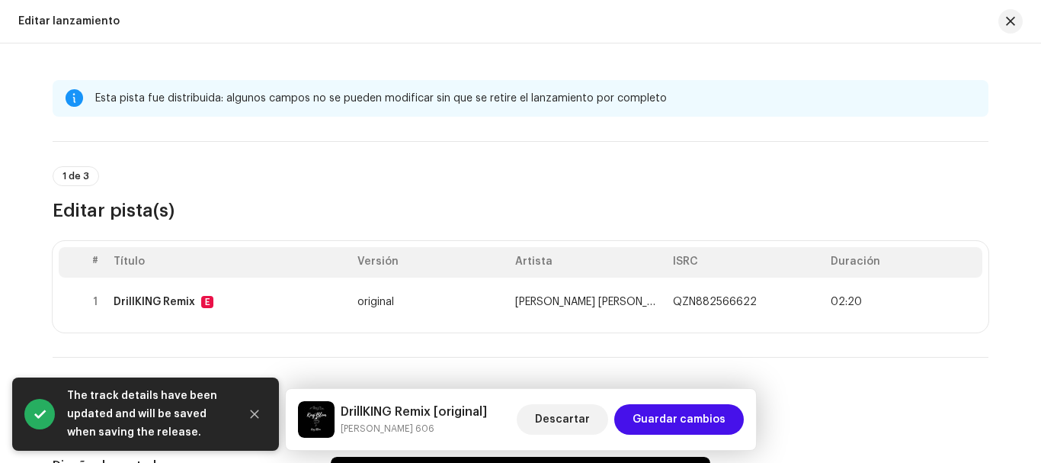
scroll to position [152, 0]
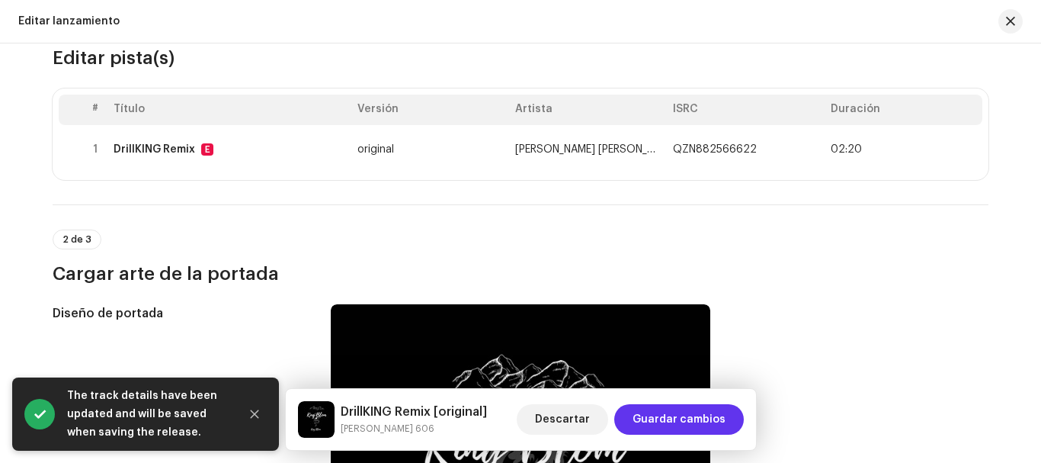
click at [690, 413] on span "Guardar cambios" at bounding box center [679, 419] width 93 height 30
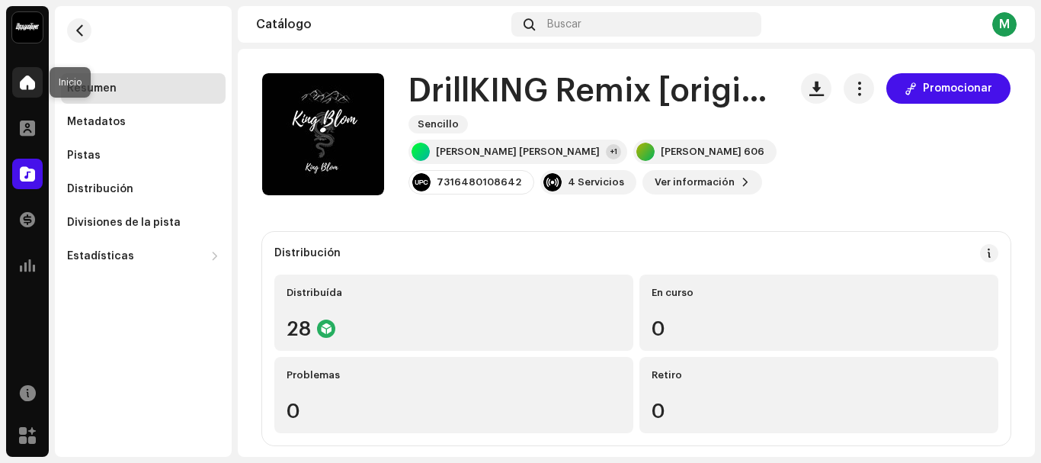
click at [22, 88] on span at bounding box center [27, 82] width 15 height 12
